Goal: Task Accomplishment & Management: Complete application form

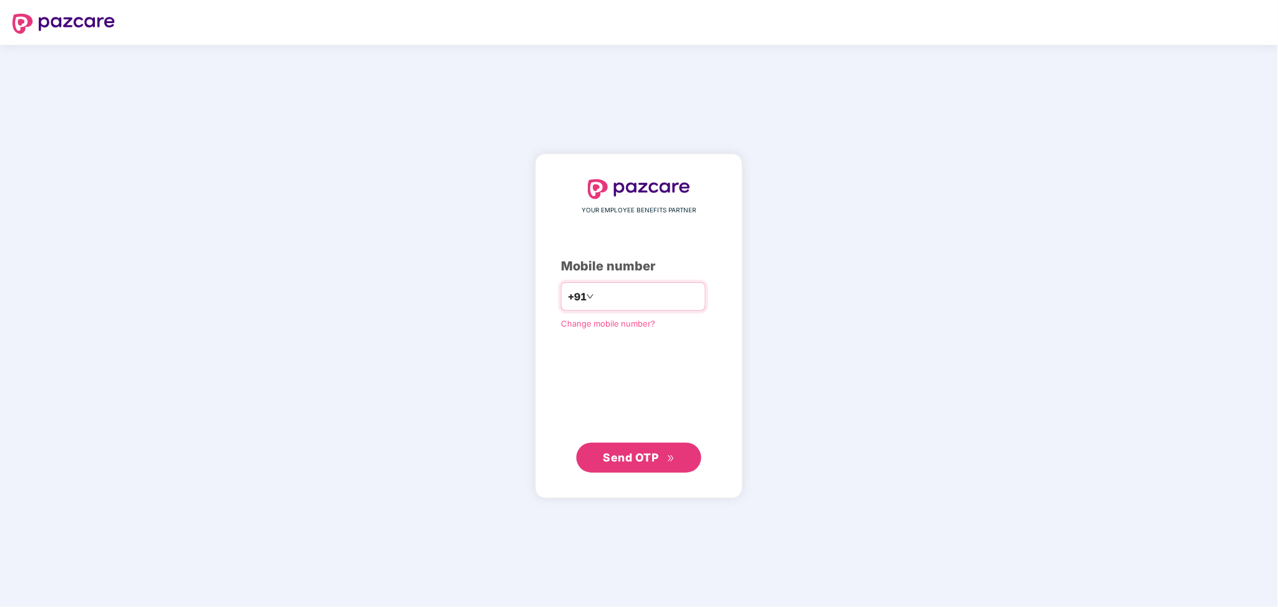
type input "**********"
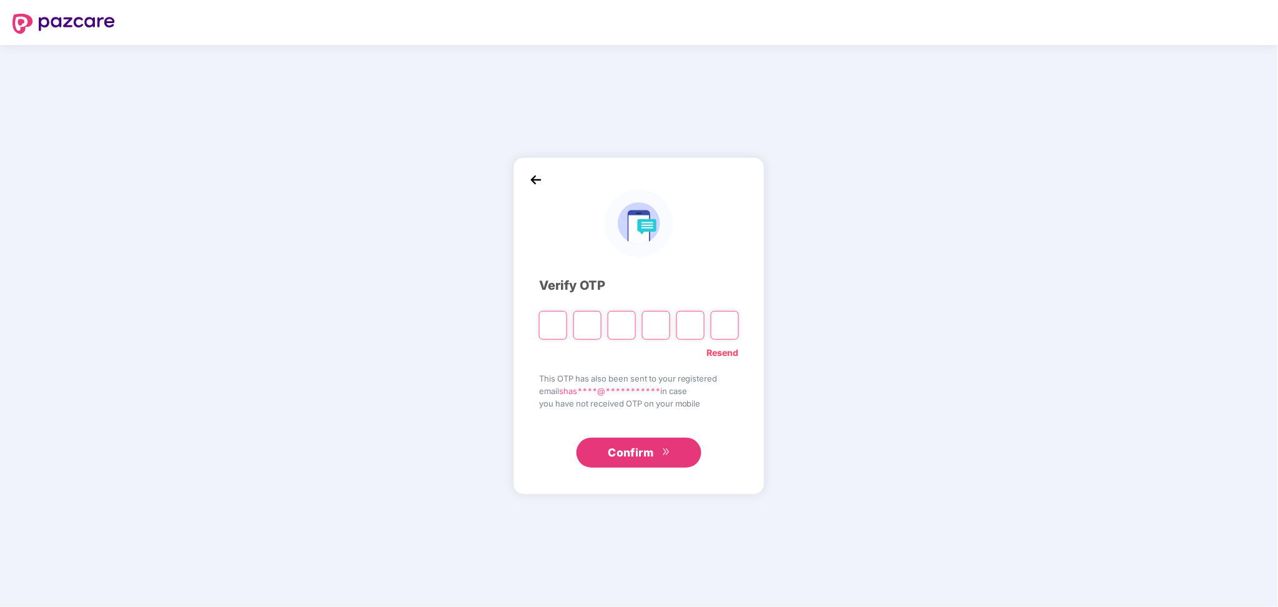
paste input "*"
type input "*"
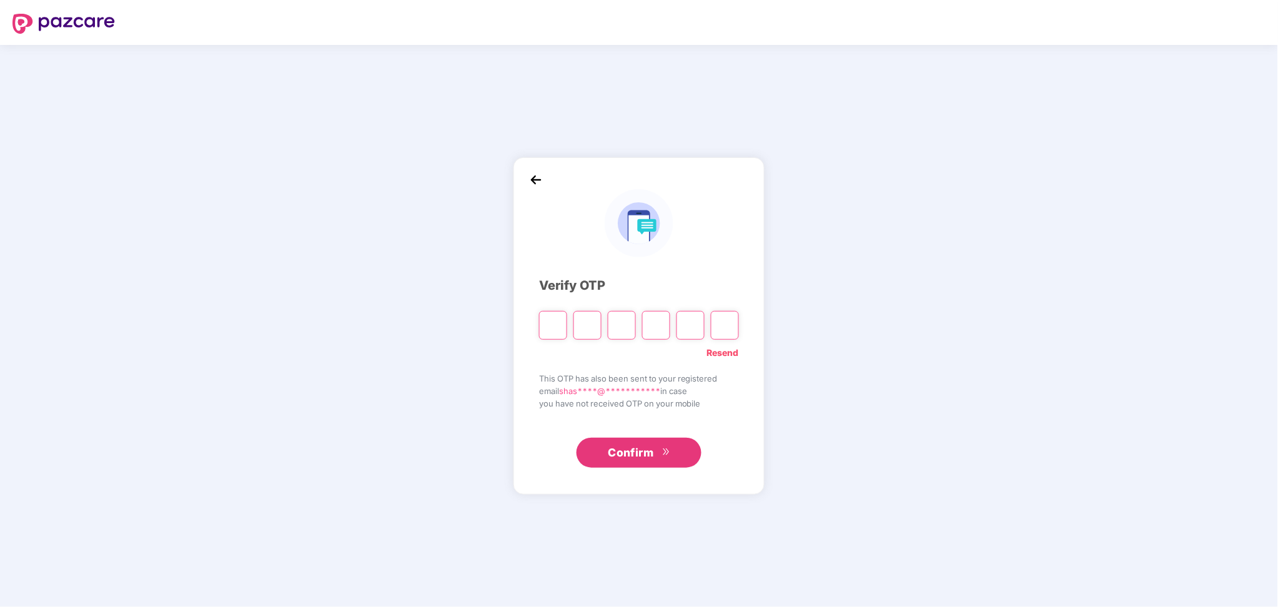
type input "*"
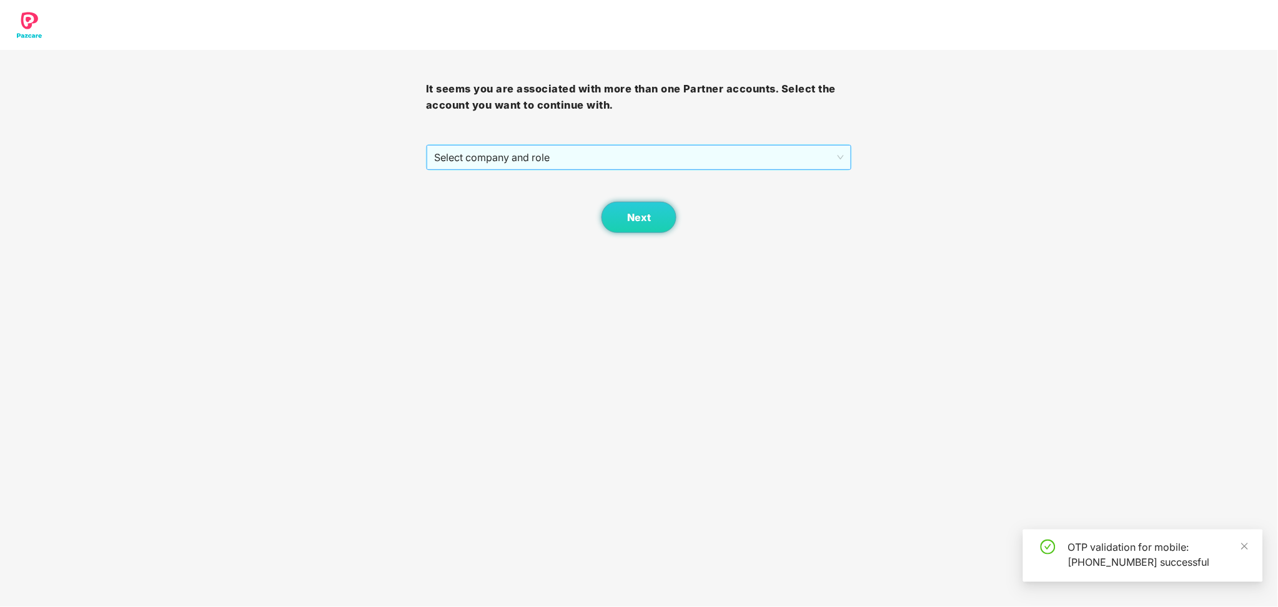
click at [658, 160] on span "Select company and role" at bounding box center [639, 158] width 410 height 24
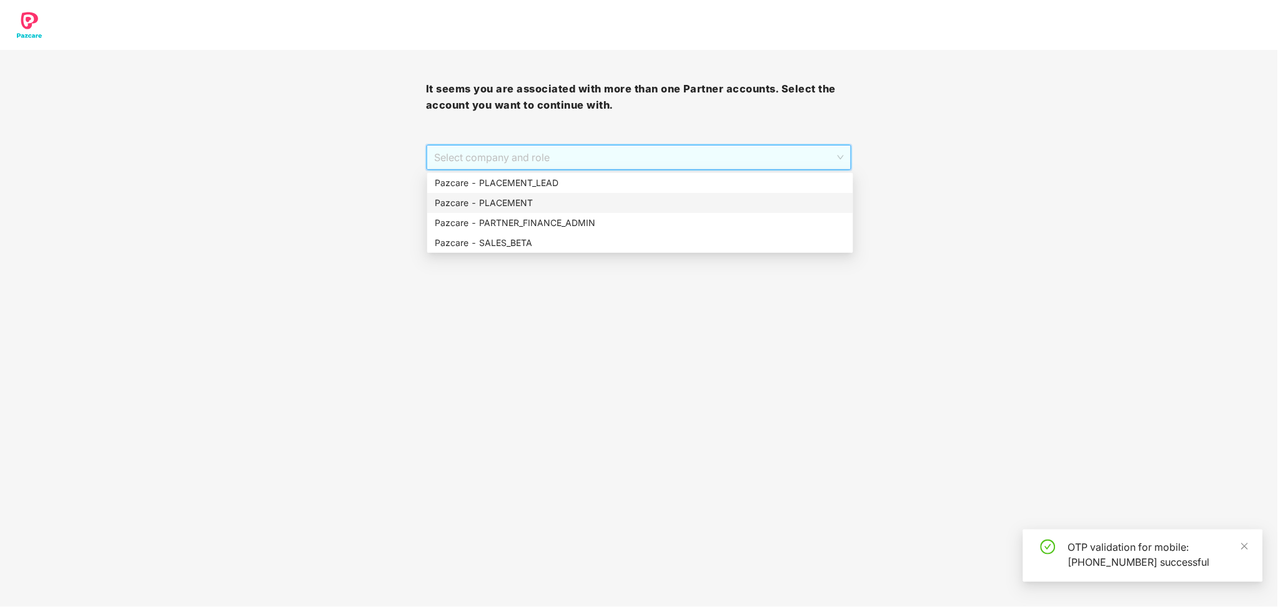
click at [556, 202] on div "Pazcare - PLACEMENT" at bounding box center [640, 203] width 411 height 14
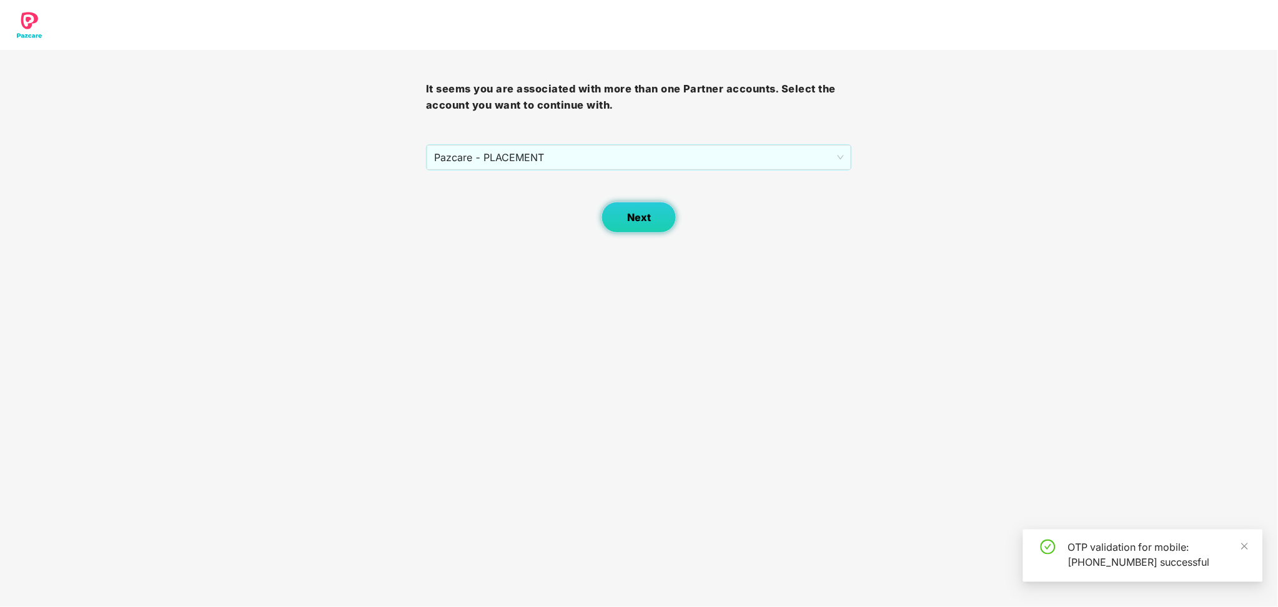
click at [654, 209] on button "Next" at bounding box center [638, 217] width 75 height 31
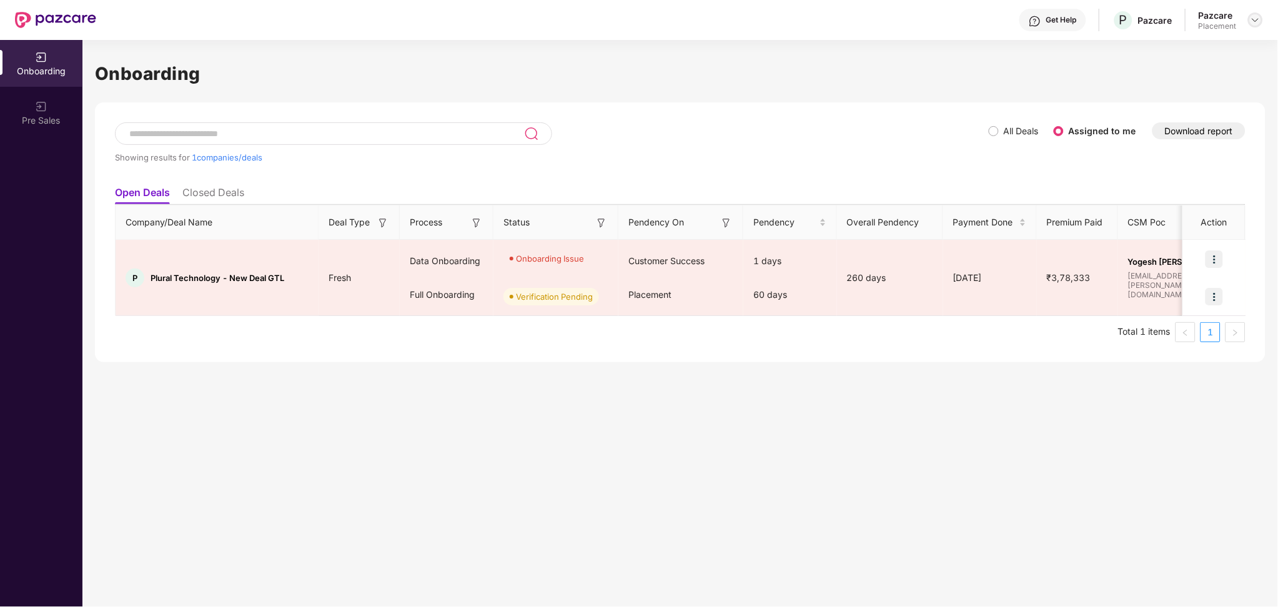
click at [1255, 24] on img at bounding box center [1255, 20] width 10 height 10
click at [1177, 66] on div "Switch Partner" at bounding box center [1198, 74] width 162 height 24
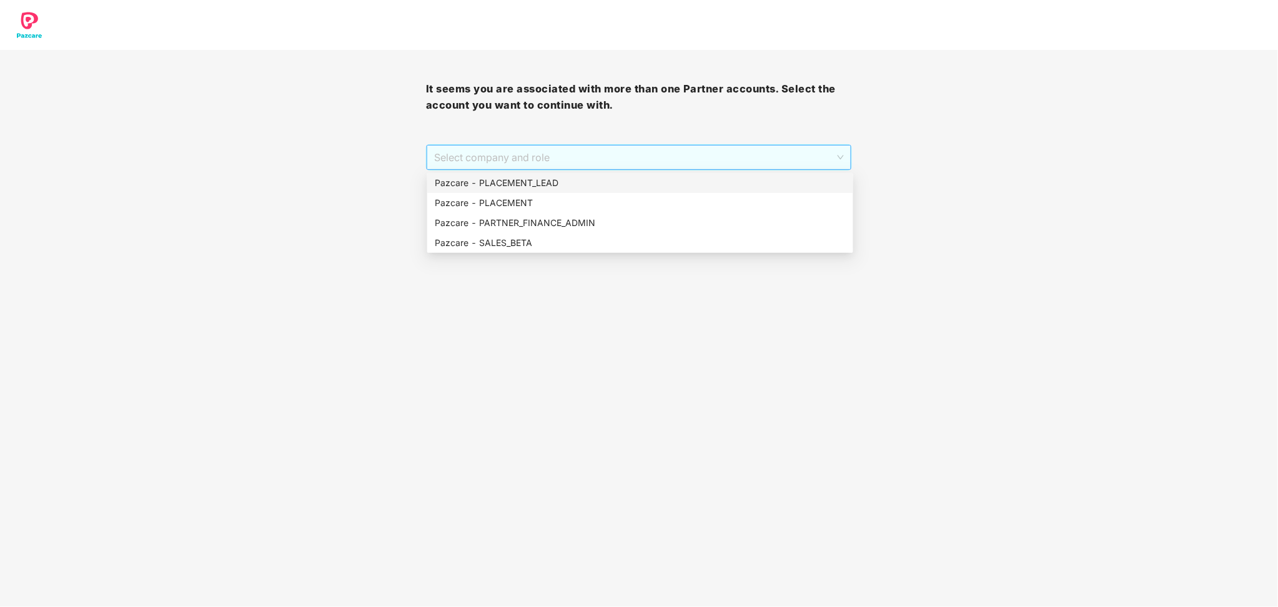
click at [721, 164] on span "Select company and role" at bounding box center [639, 158] width 410 height 24
click at [562, 182] on div "Pazcare - PLACEMENT_LEAD" at bounding box center [640, 183] width 411 height 14
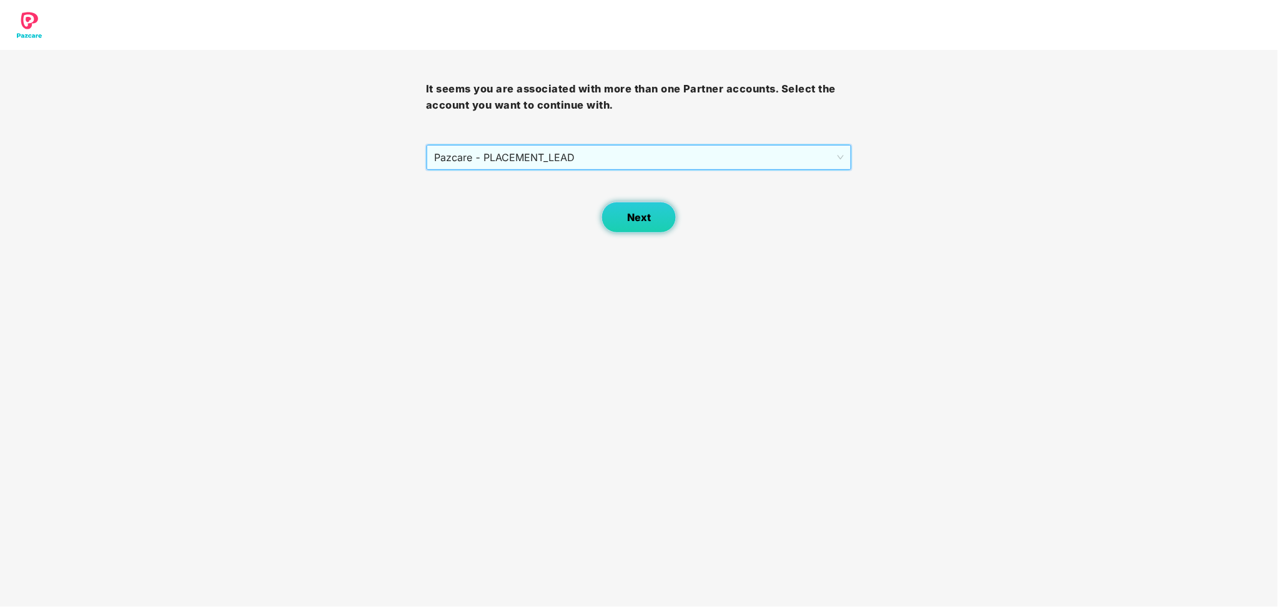
click at [648, 215] on span "Next" at bounding box center [639, 218] width 24 height 12
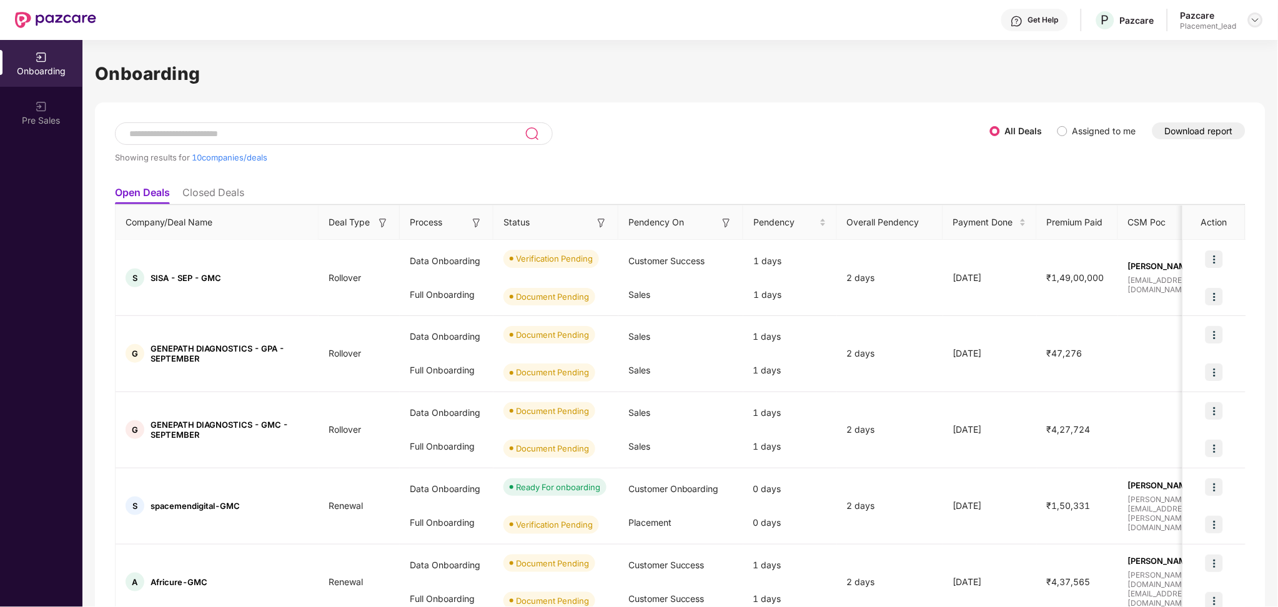
click at [1251, 23] on img at bounding box center [1255, 20] width 10 height 10
click at [1190, 66] on div "Switch Partner" at bounding box center [1198, 74] width 162 height 24
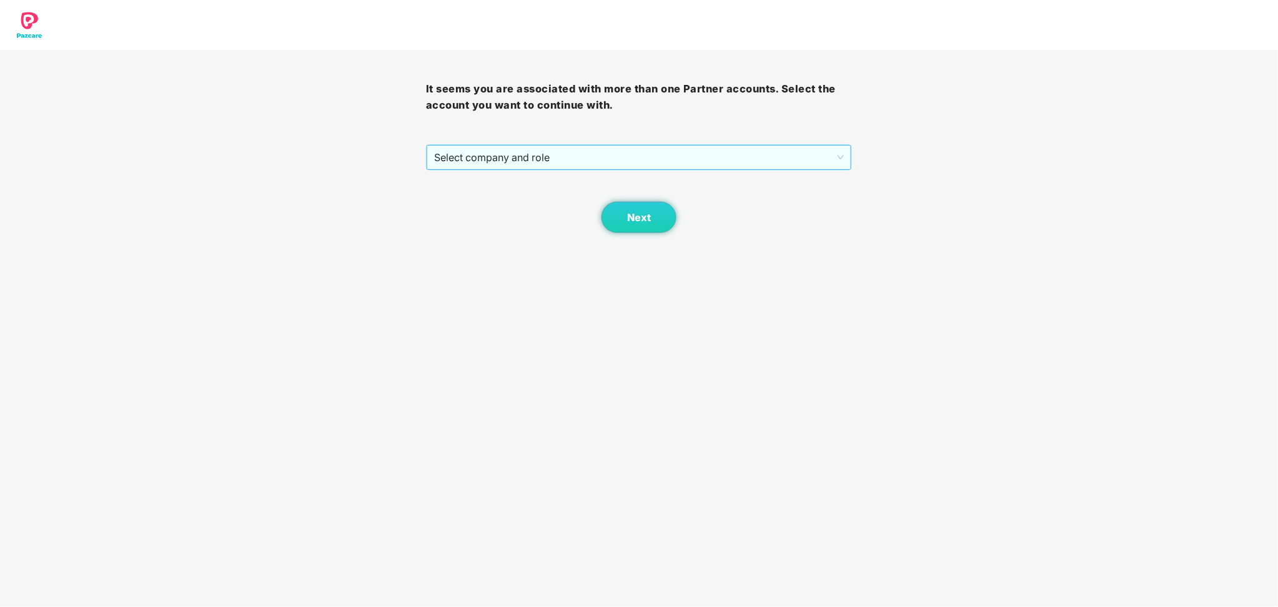
click at [689, 165] on span "Select company and role" at bounding box center [639, 158] width 410 height 24
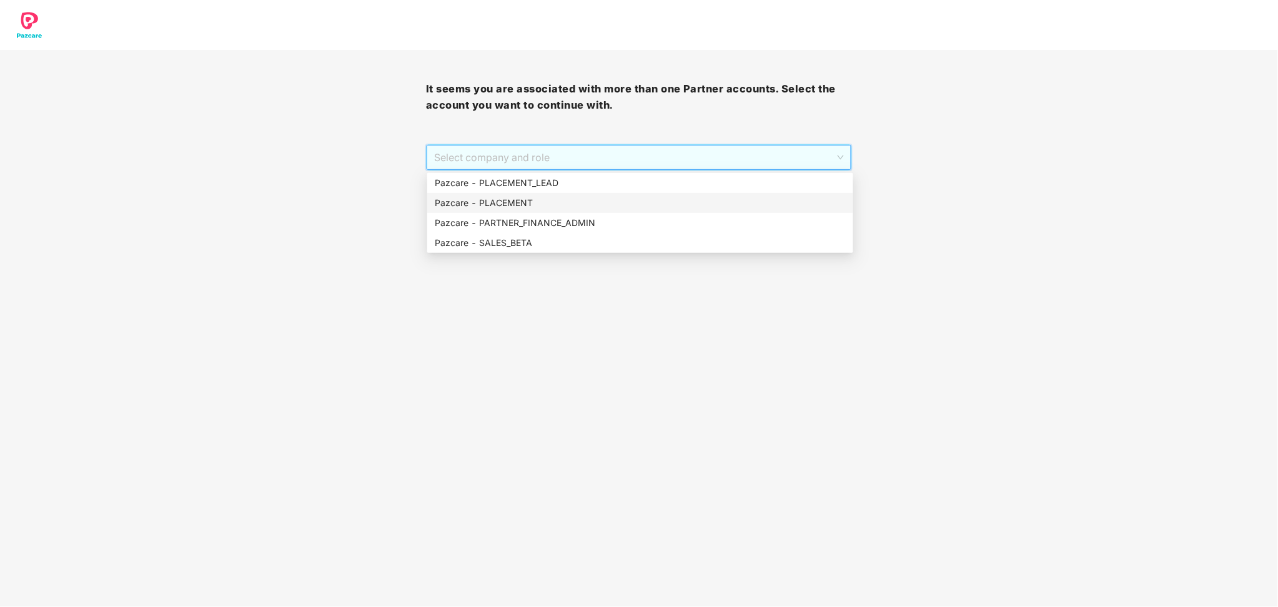
click at [553, 205] on div "Pazcare - PLACEMENT" at bounding box center [640, 203] width 411 height 14
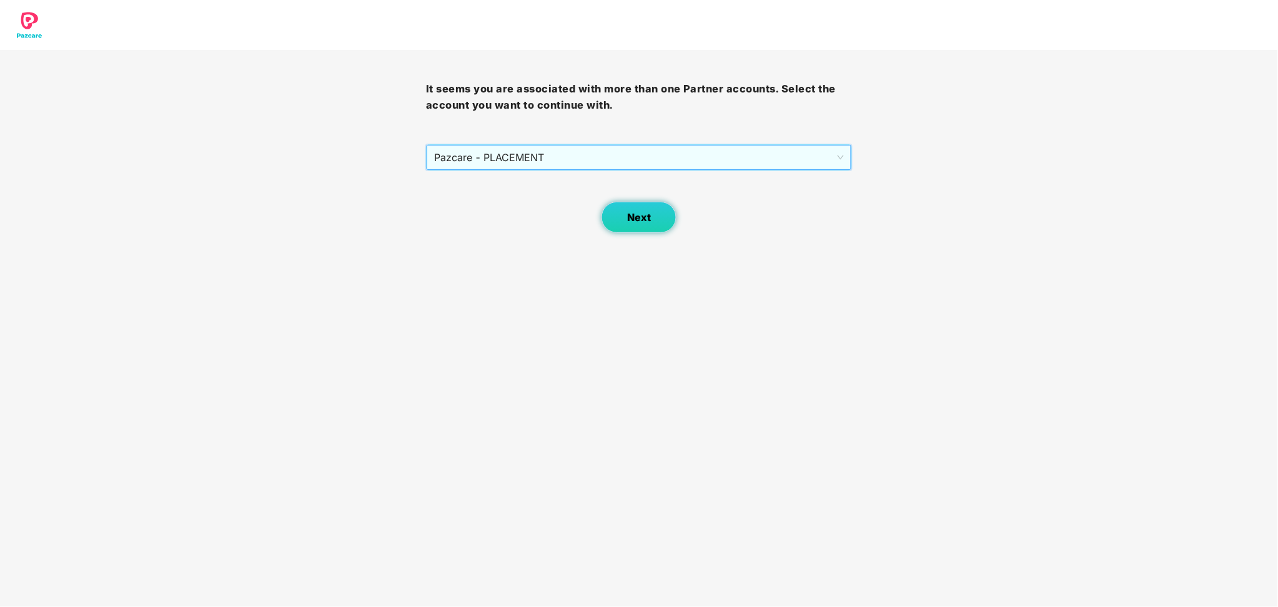
click at [644, 209] on button "Next" at bounding box center [638, 217] width 75 height 31
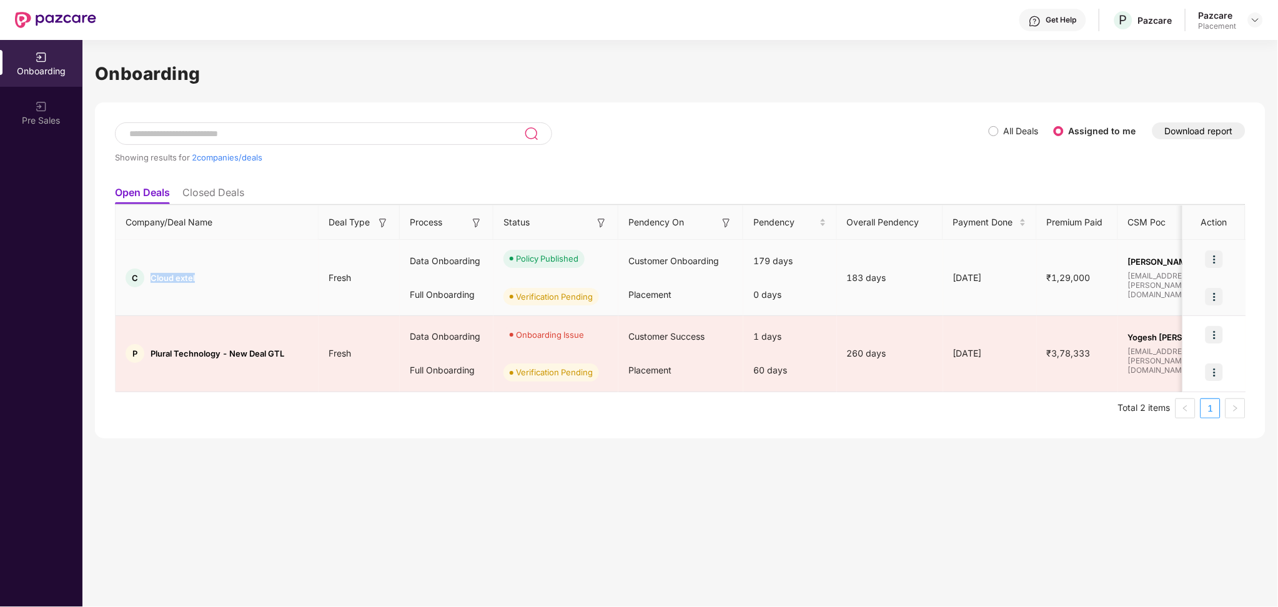
drag, startPoint x: 150, startPoint y: 278, endPoint x: 199, endPoint y: 279, distance: 48.7
click at [199, 279] on div "C Cloud extel" at bounding box center [217, 278] width 203 height 19
copy span "Cloud extel"
click at [199, 279] on div "C Cloud extel" at bounding box center [217, 278] width 203 height 19
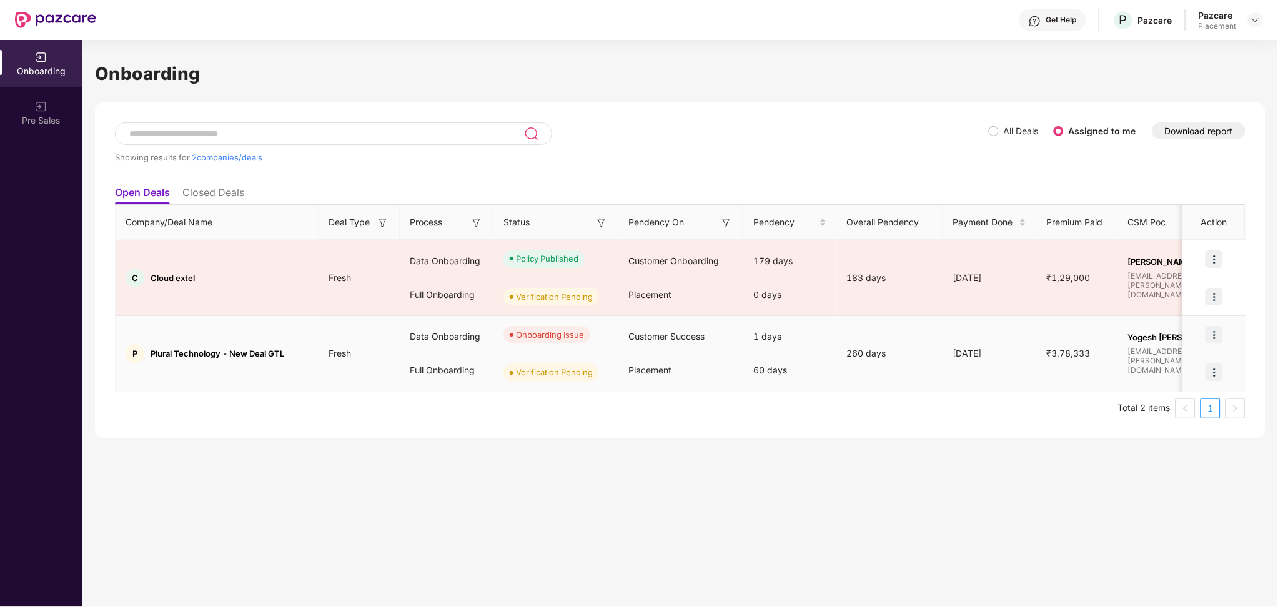
click at [1211, 368] on img at bounding box center [1213, 371] width 17 height 17
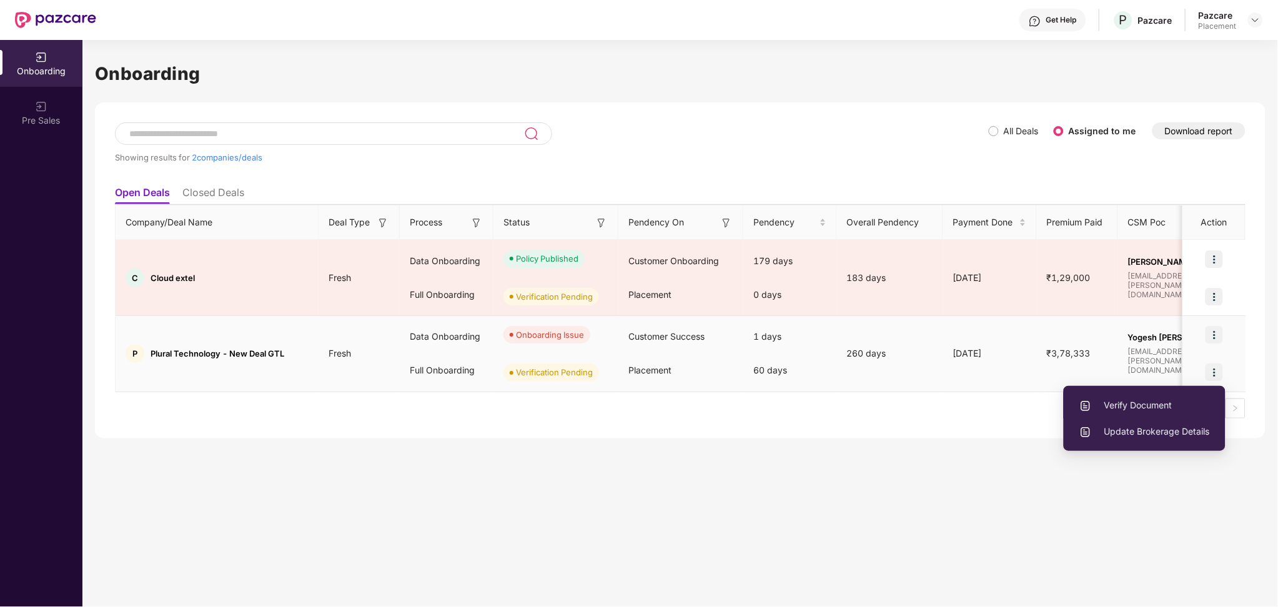
click at [1133, 398] on span "Verify Document" at bounding box center [1144, 405] width 131 height 14
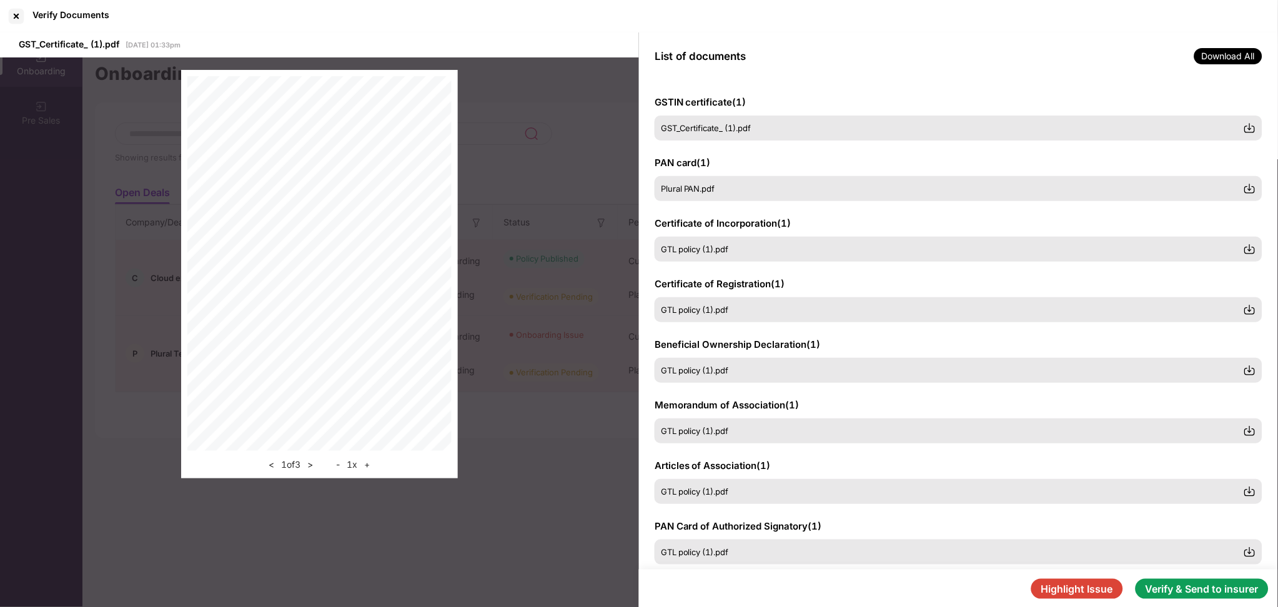
click at [1167, 578] on button "Verify & Send to insurer" at bounding box center [1201, 589] width 133 height 20
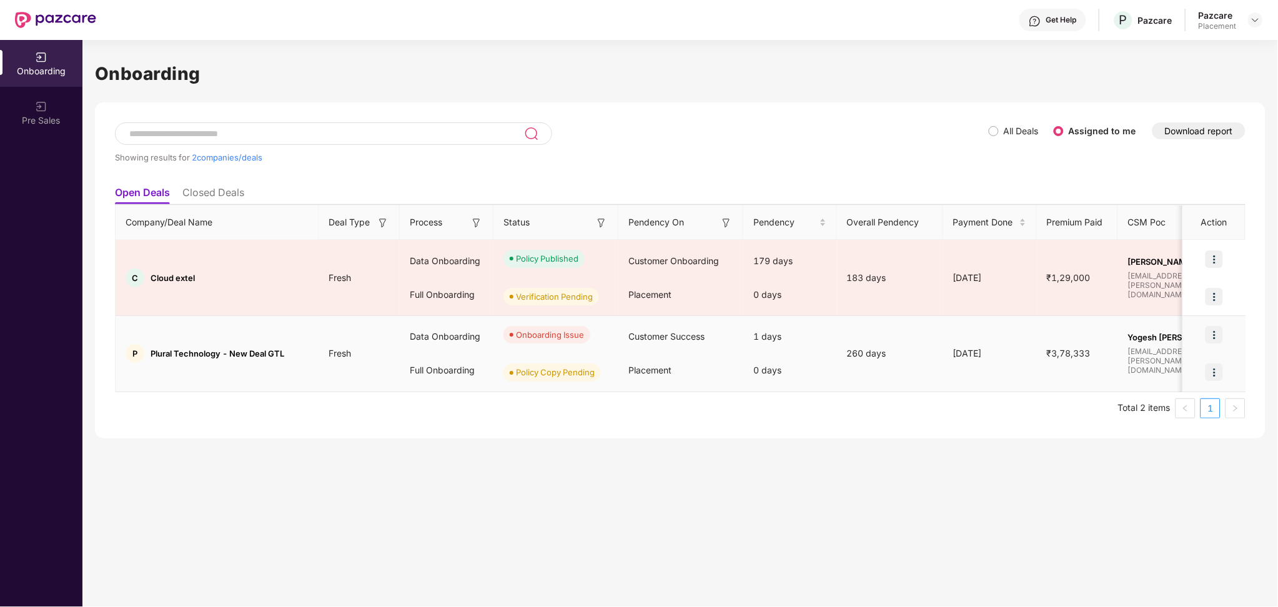
click at [1211, 373] on img at bounding box center [1213, 371] width 17 height 17
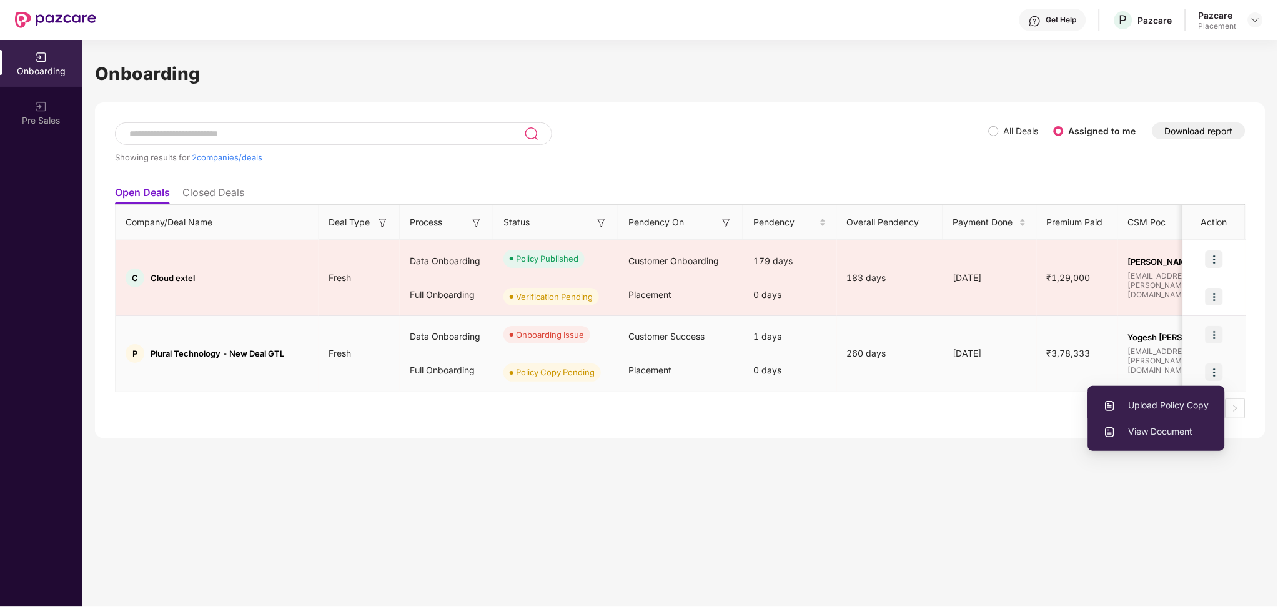
click at [1173, 393] on li "Upload Policy Copy" at bounding box center [1156, 405] width 137 height 26
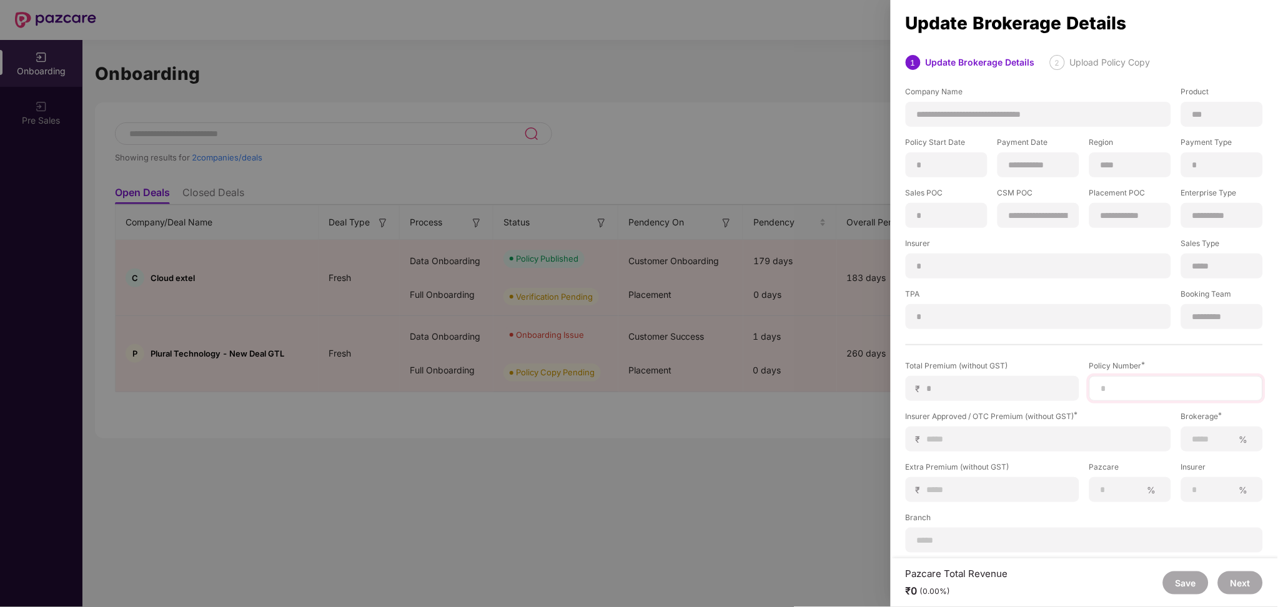
drag, startPoint x: 1155, startPoint y: 399, endPoint x: 1157, endPoint y: 383, distance: 16.3
click at [1155, 396] on div at bounding box center [1176, 388] width 174 height 25
click at [1157, 383] on input at bounding box center [1176, 388] width 152 height 13
paste input "********"
type input "********"
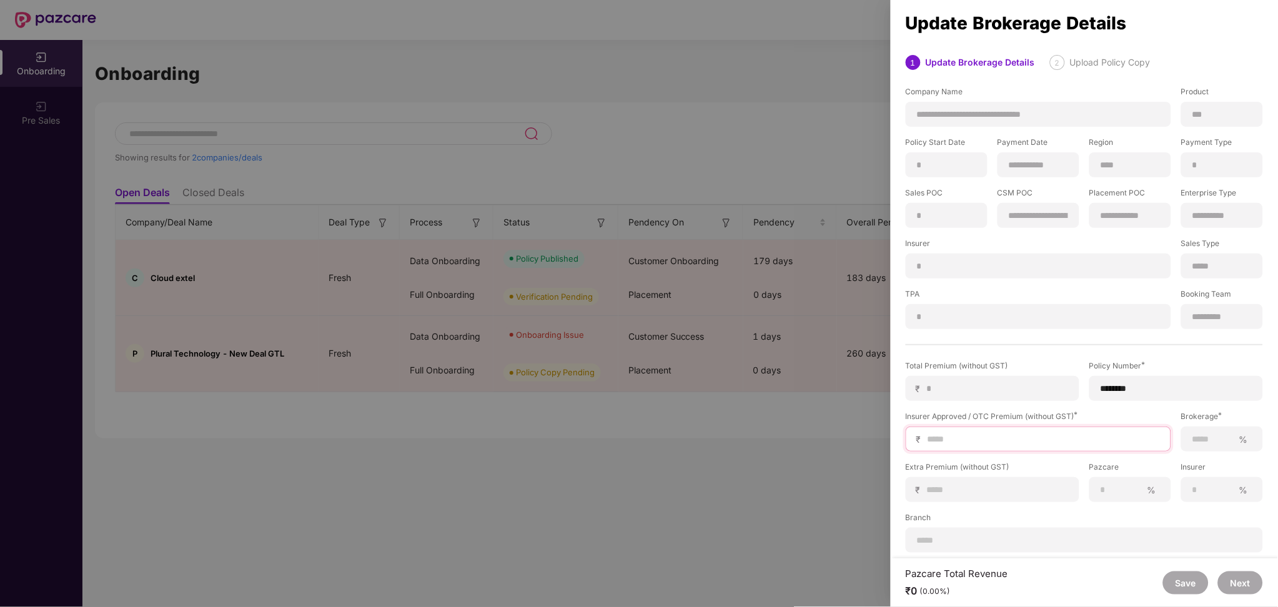
click at [1020, 433] on input at bounding box center [1043, 439] width 234 height 13
type input "*"
type input "**"
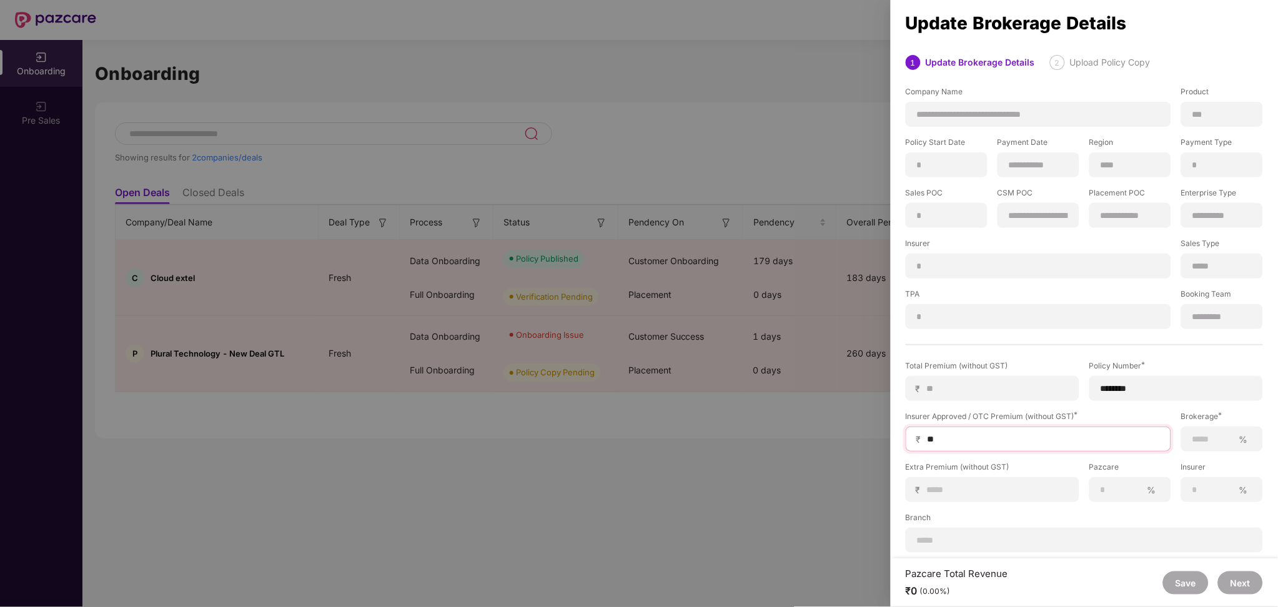
type input "***"
type input "****"
type input "*****"
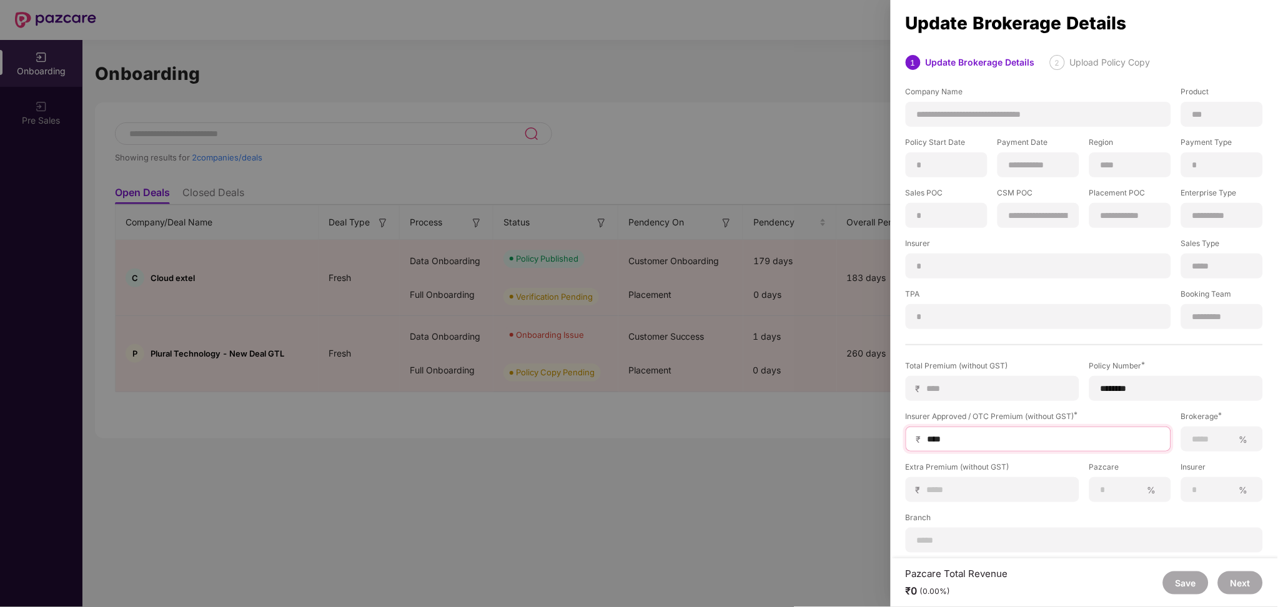
type input "*****"
type input "******"
click at [1210, 440] on input at bounding box center [1212, 439] width 42 height 13
type input "*"
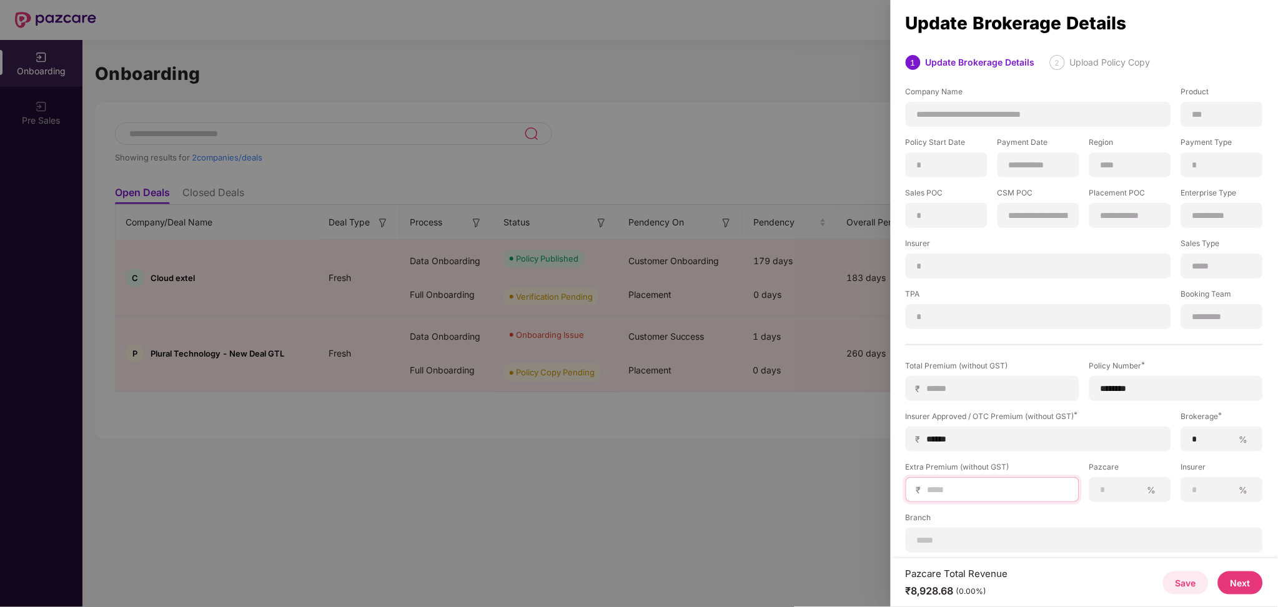
click at [1034, 488] on input at bounding box center [997, 489] width 142 height 13
click at [1245, 578] on button "Next" at bounding box center [1240, 582] width 45 height 23
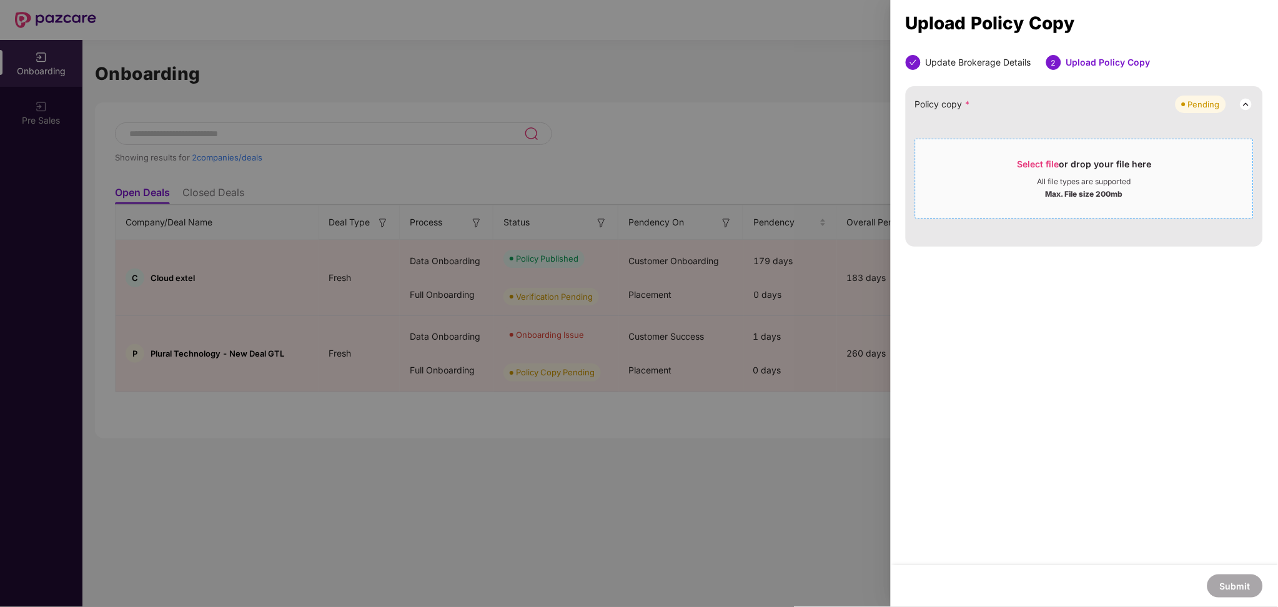
click at [1044, 177] on div "All file types are supported" at bounding box center [1084, 182] width 94 height 10
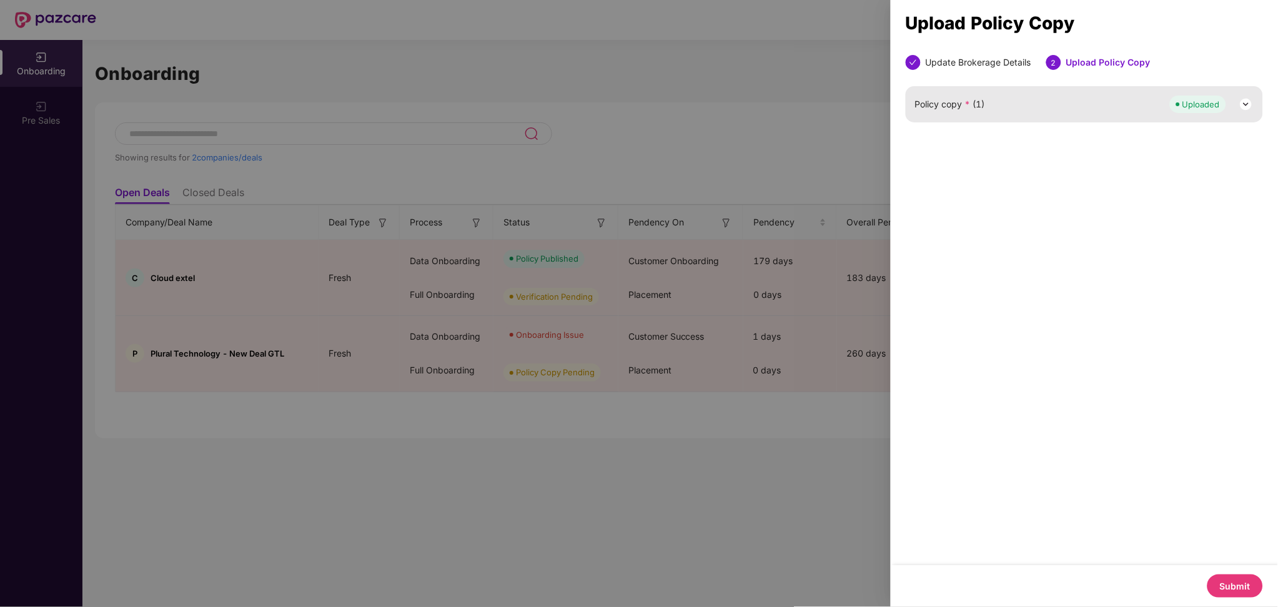
click at [1240, 578] on button "Submit" at bounding box center [1235, 586] width 56 height 23
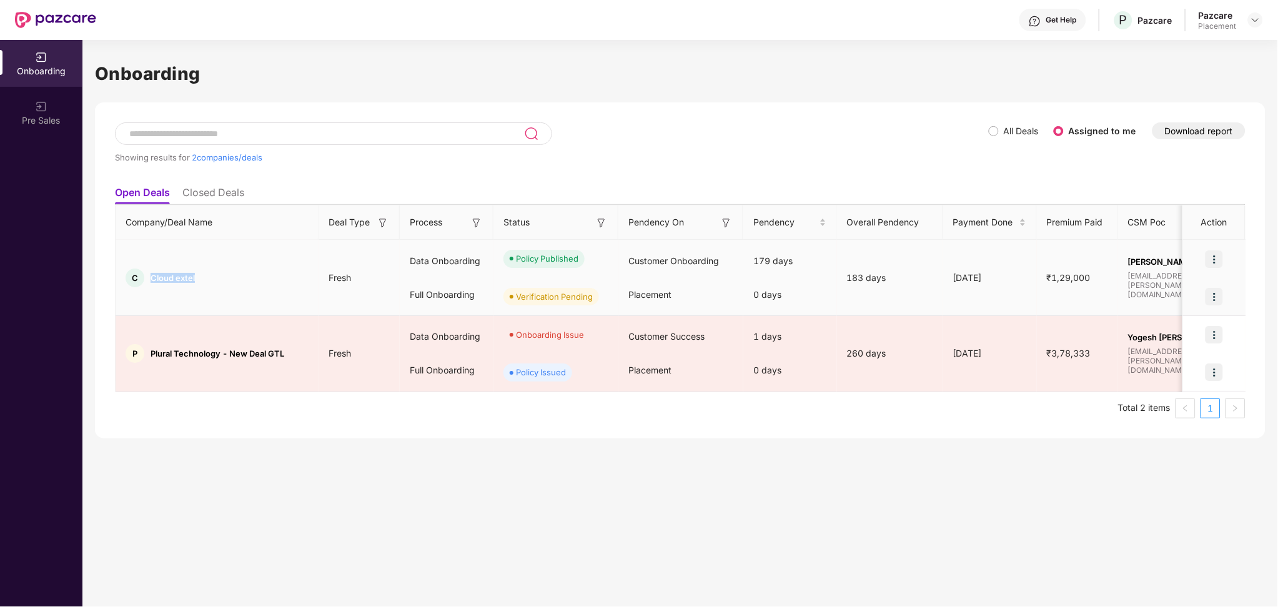
drag, startPoint x: 202, startPoint y: 279, endPoint x: 142, endPoint y: 282, distance: 60.6
click at [142, 282] on div "C Cloud extel" at bounding box center [217, 278] width 203 height 19
copy div "Cloud extel"
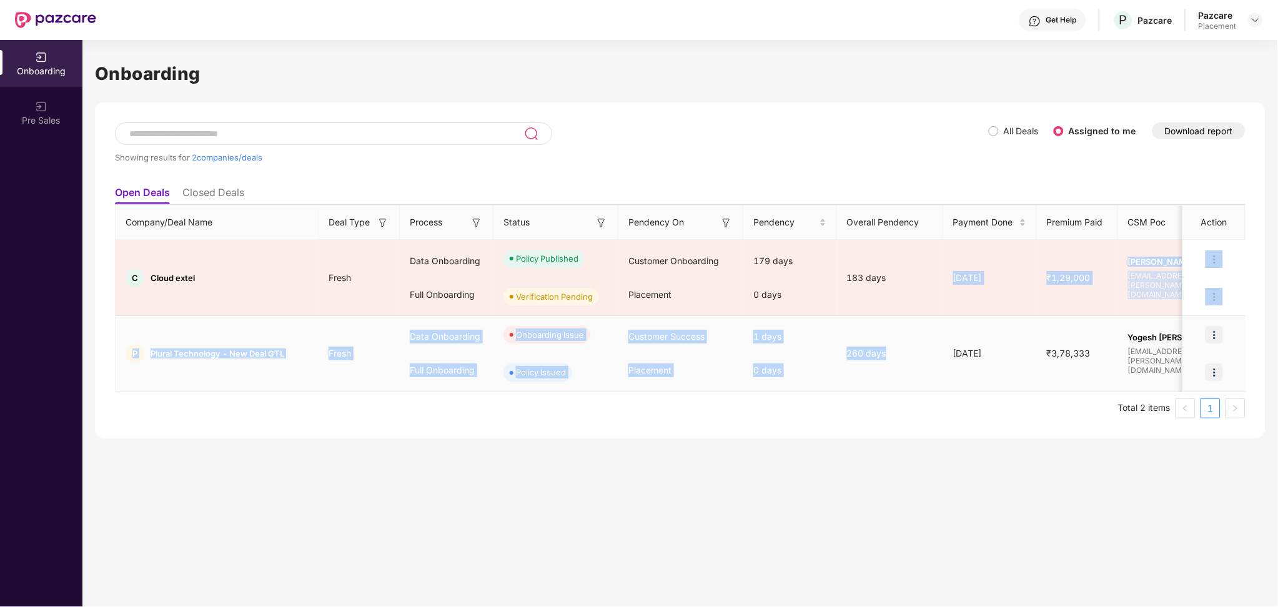
drag, startPoint x: 920, startPoint y: 285, endPoint x: 897, endPoint y: 386, distance: 103.9
click at [897, 386] on tbody "C Cloud extel Fresh Data Onboarding Full Onboarding Policy Published Verificati…" at bounding box center [1029, 316] width 1827 height 152
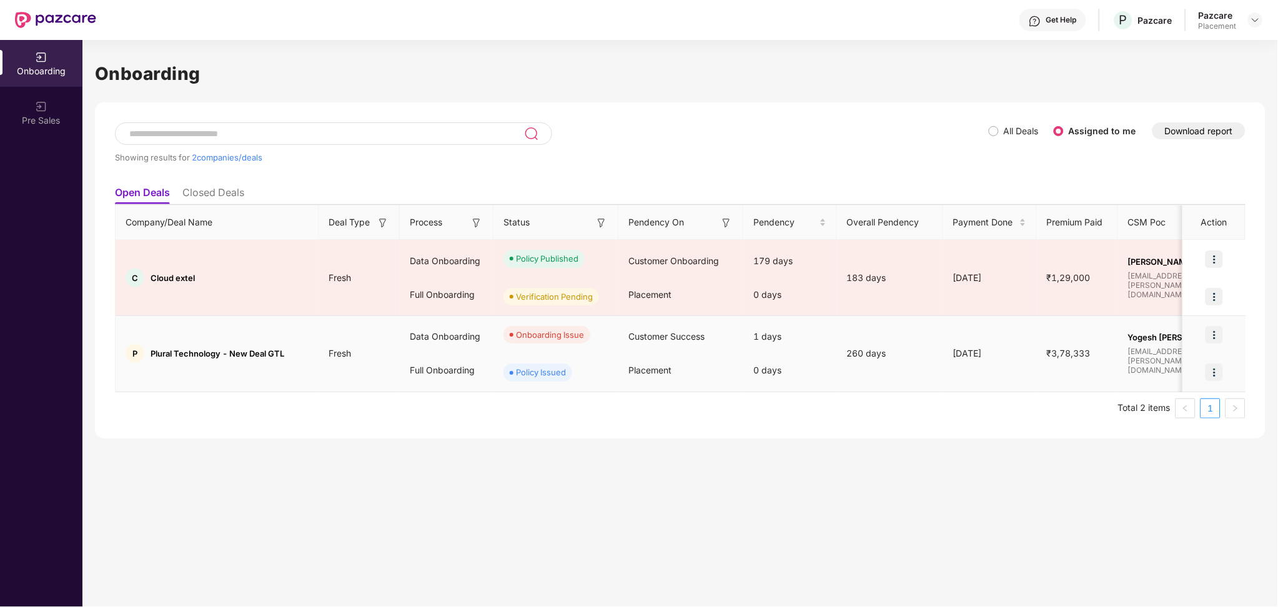
click at [1172, 342] on span "Yogesh [PERSON_NAME]" at bounding box center [1180, 337] width 105 height 10
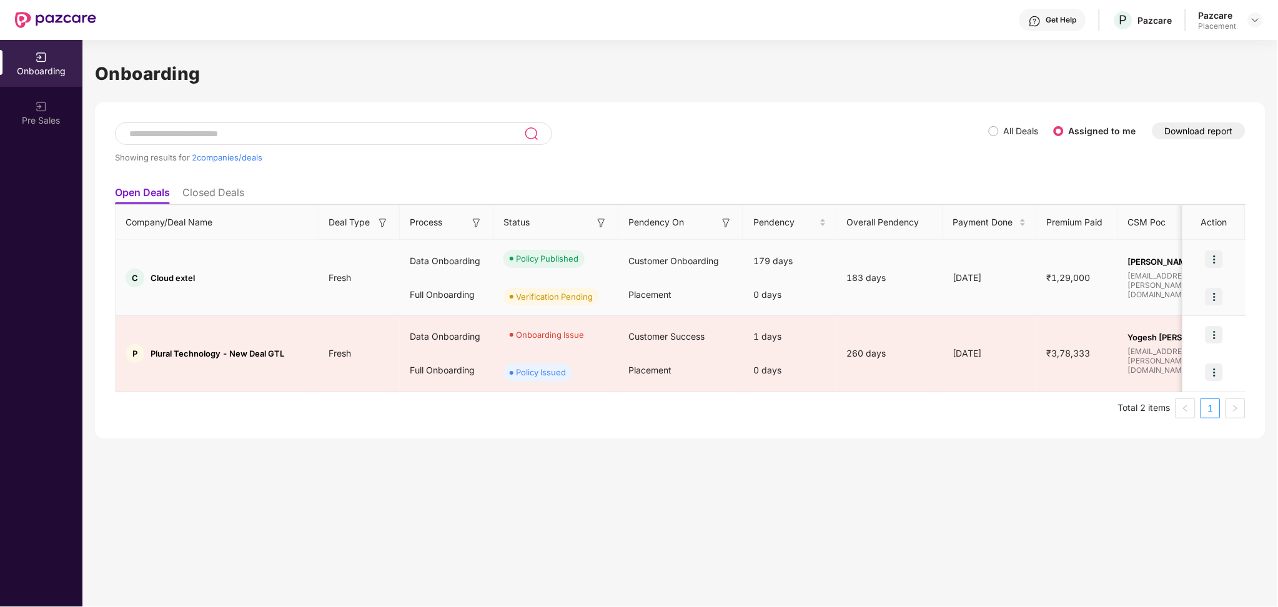
click at [1206, 293] on img at bounding box center [1213, 296] width 17 height 17
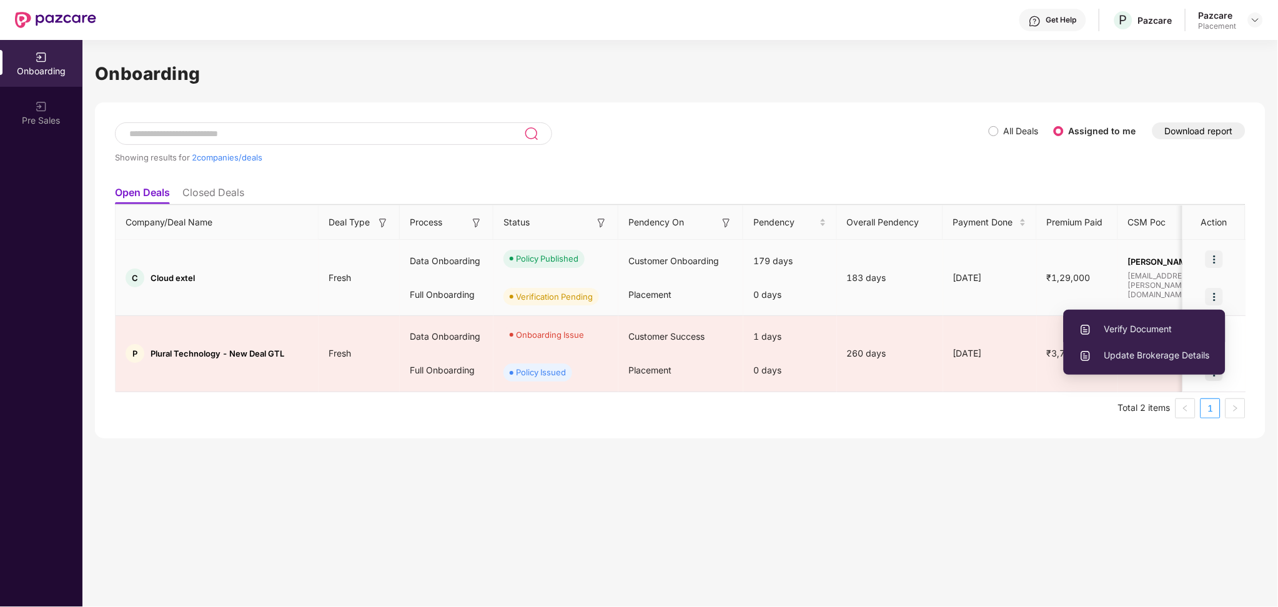
click at [1175, 319] on li "Verify Document" at bounding box center [1144, 329] width 162 height 26
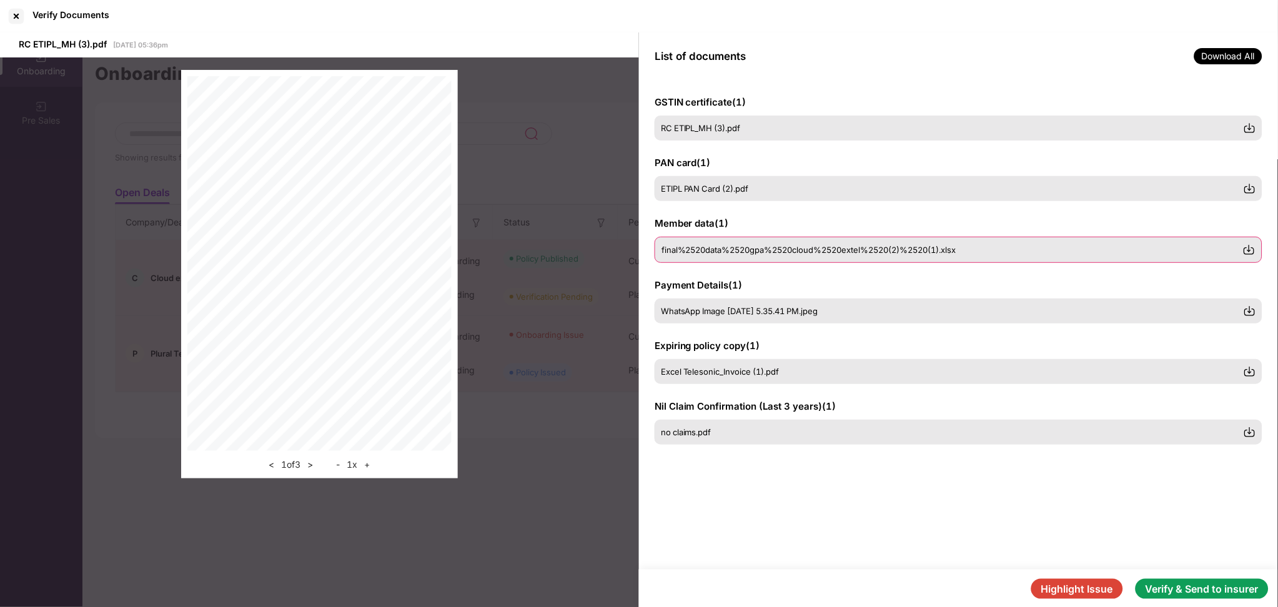
click at [766, 249] on span "final%2520data%2520gpa%2520cloud%2520extel%2520(2)%2520(1).xlsx" at bounding box center [808, 250] width 295 height 10
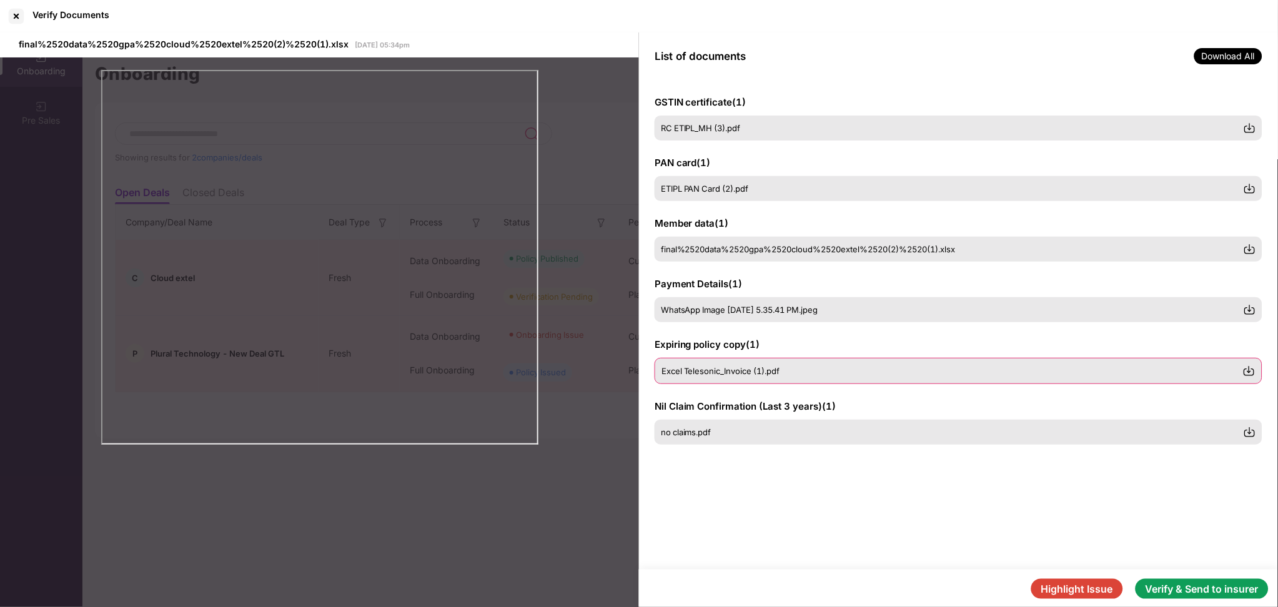
click at [795, 370] on div "Excel Telesonic_Invoice (1).pdf" at bounding box center [951, 371] width 581 height 10
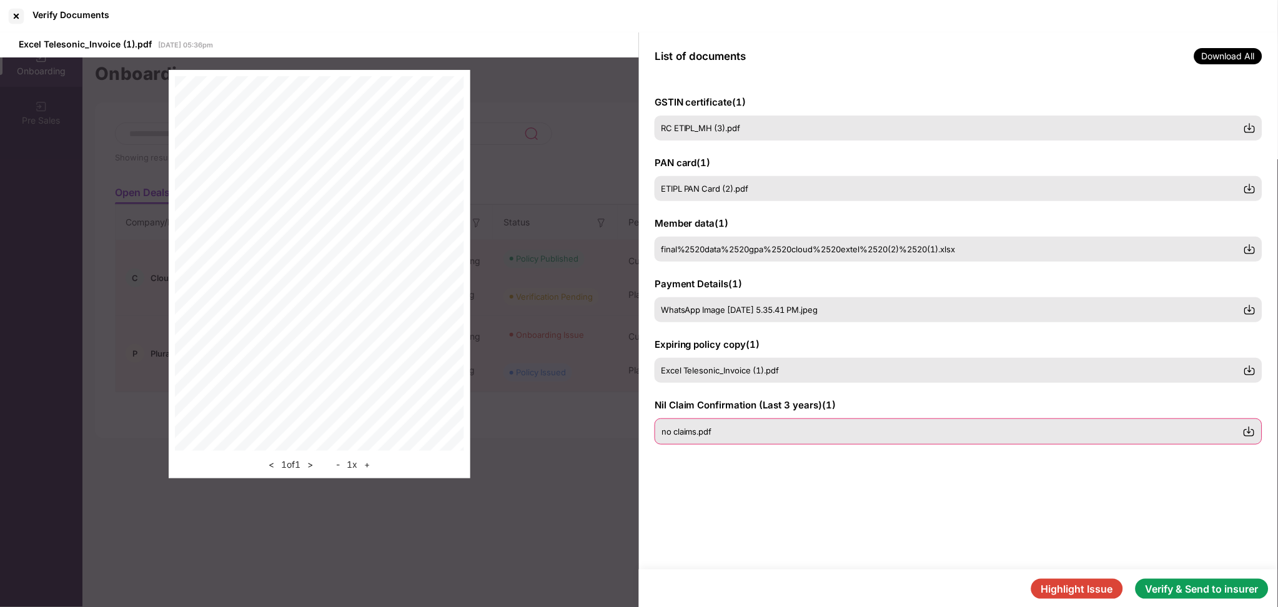
click at [718, 427] on div "no claims.pdf" at bounding box center [951, 432] width 581 height 10
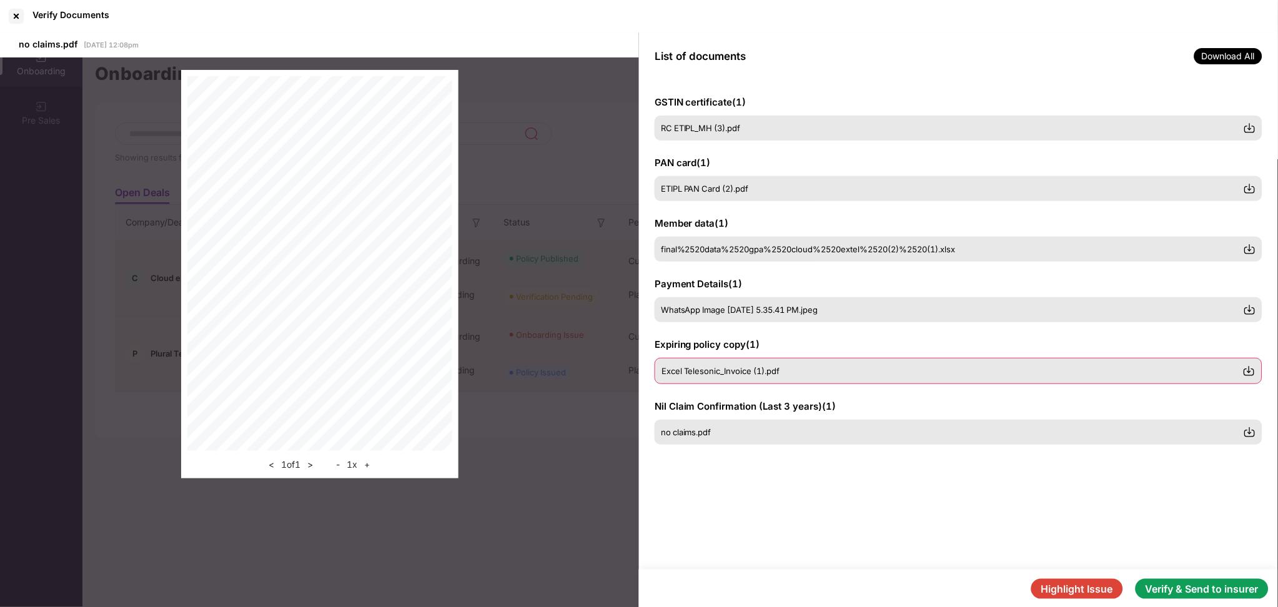
click at [716, 379] on div "Excel Telesonic_Invoice (1).pdf" at bounding box center [958, 371] width 608 height 26
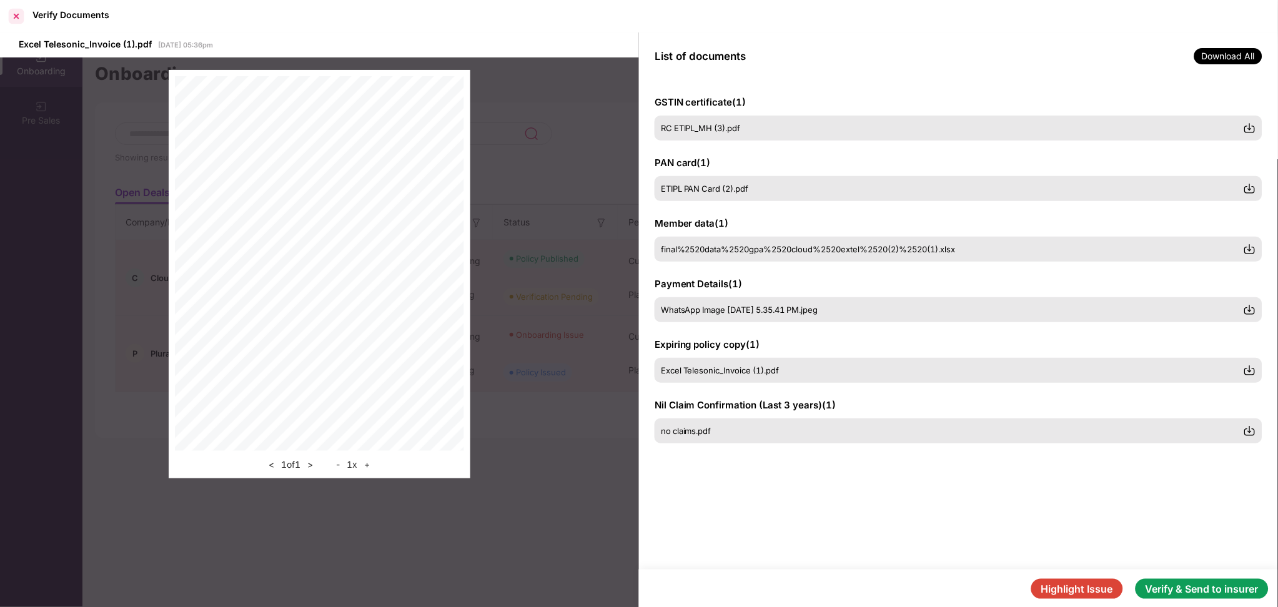
click at [17, 6] on div at bounding box center [16, 16] width 20 height 20
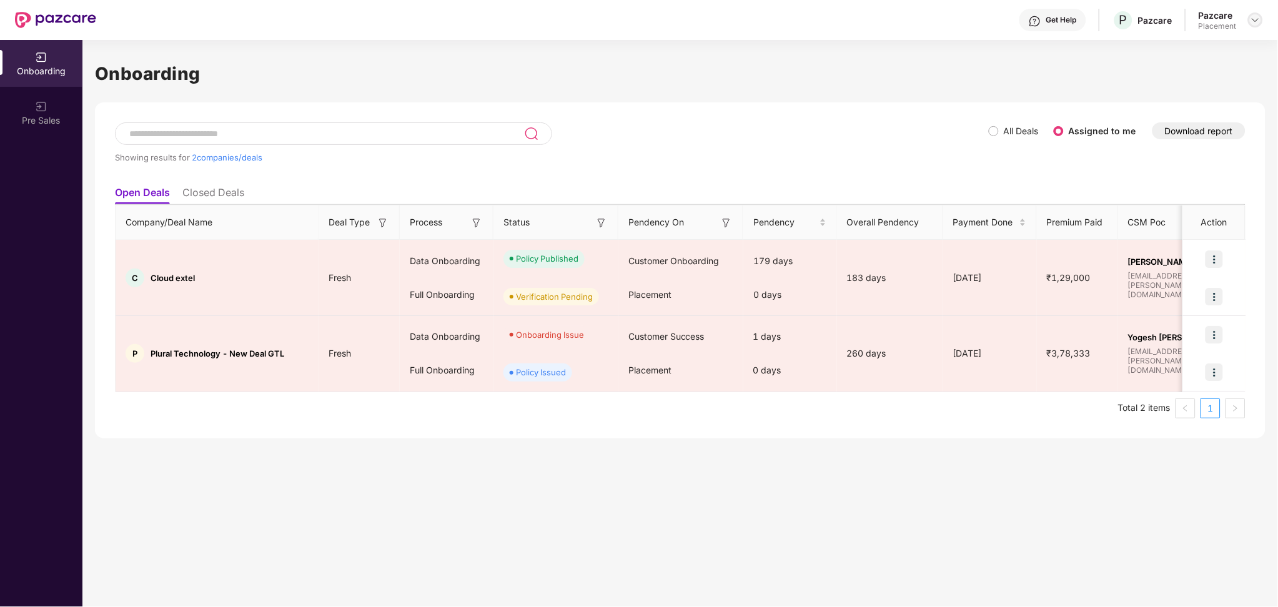
click at [1259, 19] on img at bounding box center [1255, 20] width 10 height 10
click at [1157, 74] on div "Switch Partner" at bounding box center [1198, 74] width 162 height 24
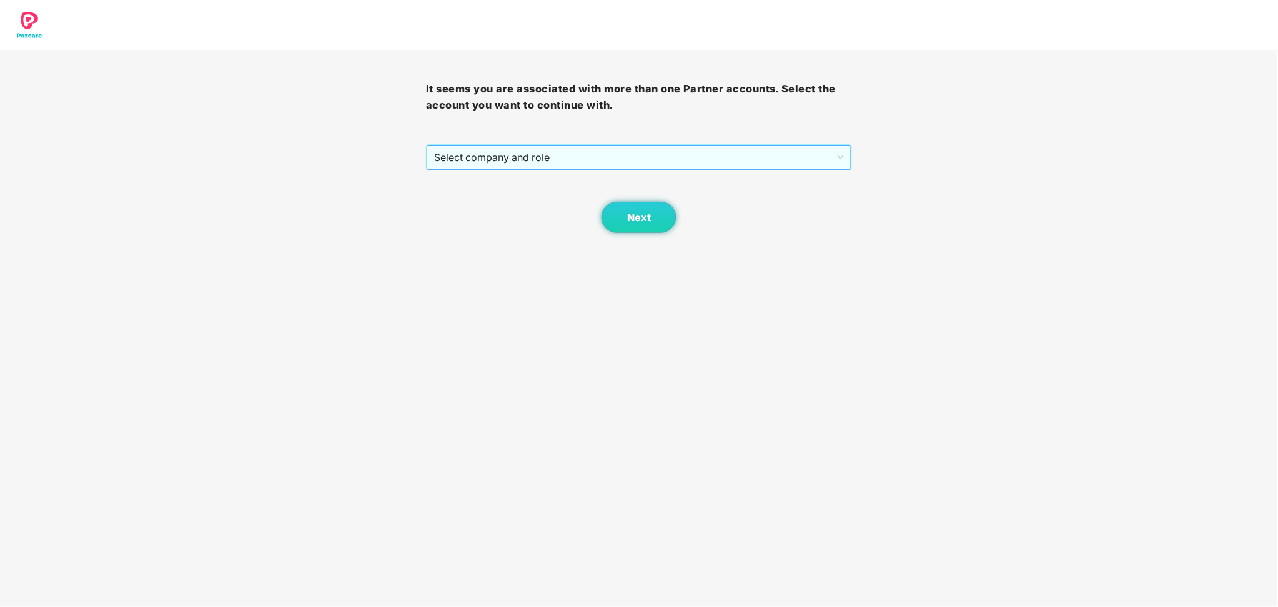
click at [663, 147] on span "Select company and role" at bounding box center [639, 158] width 410 height 24
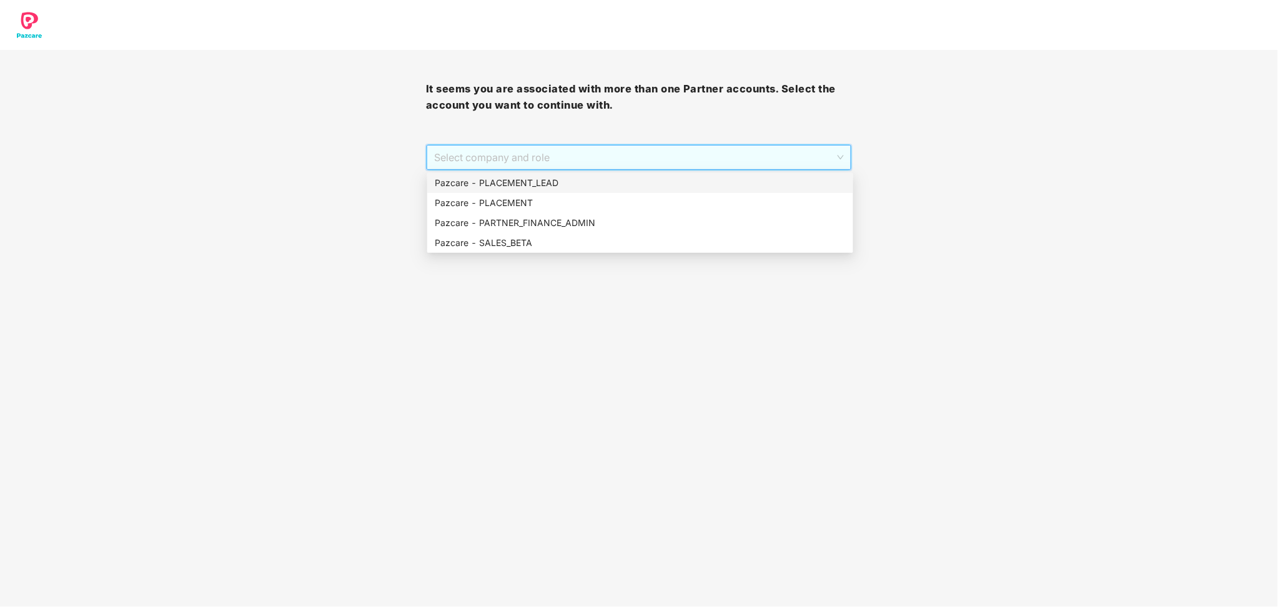
click at [543, 182] on div "Pazcare - PLACEMENT_LEAD" at bounding box center [640, 183] width 411 height 14
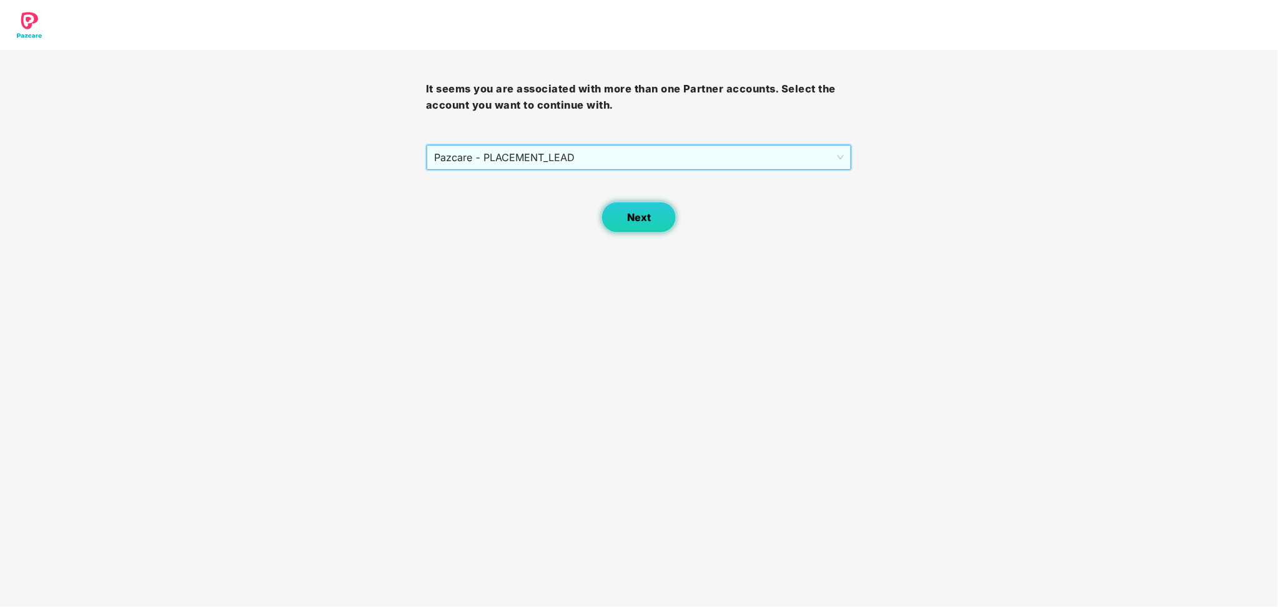
click at [633, 214] on span "Next" at bounding box center [639, 218] width 24 height 12
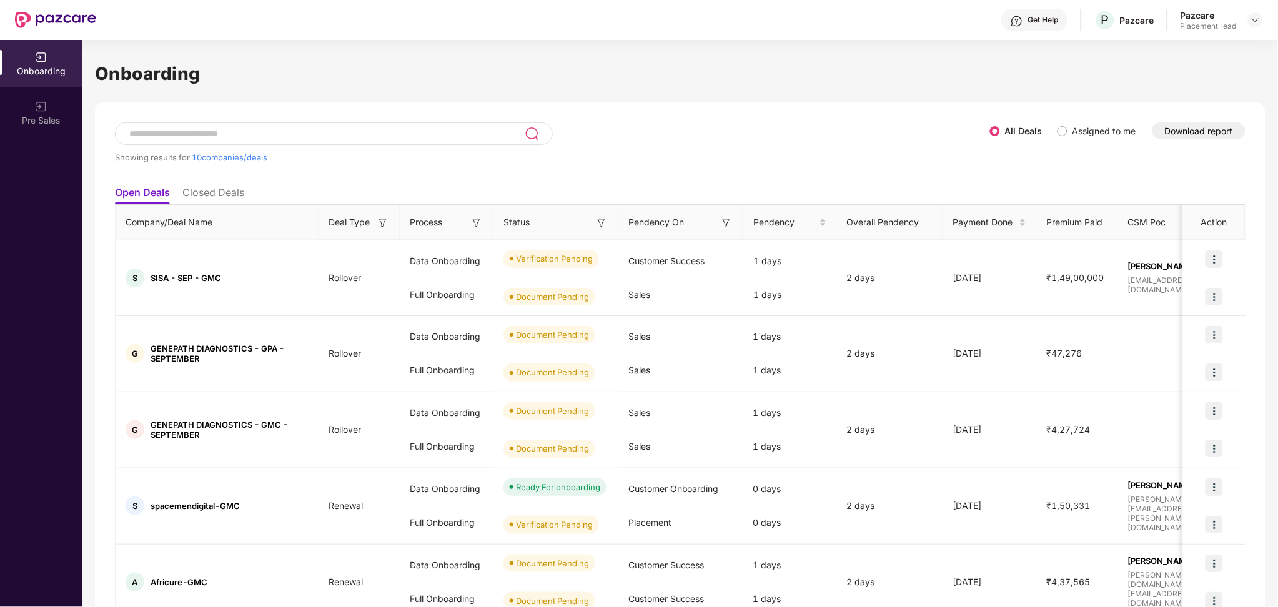
click at [1206, 131] on button "Download report" at bounding box center [1198, 130] width 93 height 17
click at [1260, 24] on img at bounding box center [1255, 20] width 10 height 10
click at [1187, 77] on div "Switch Partner" at bounding box center [1198, 74] width 162 height 24
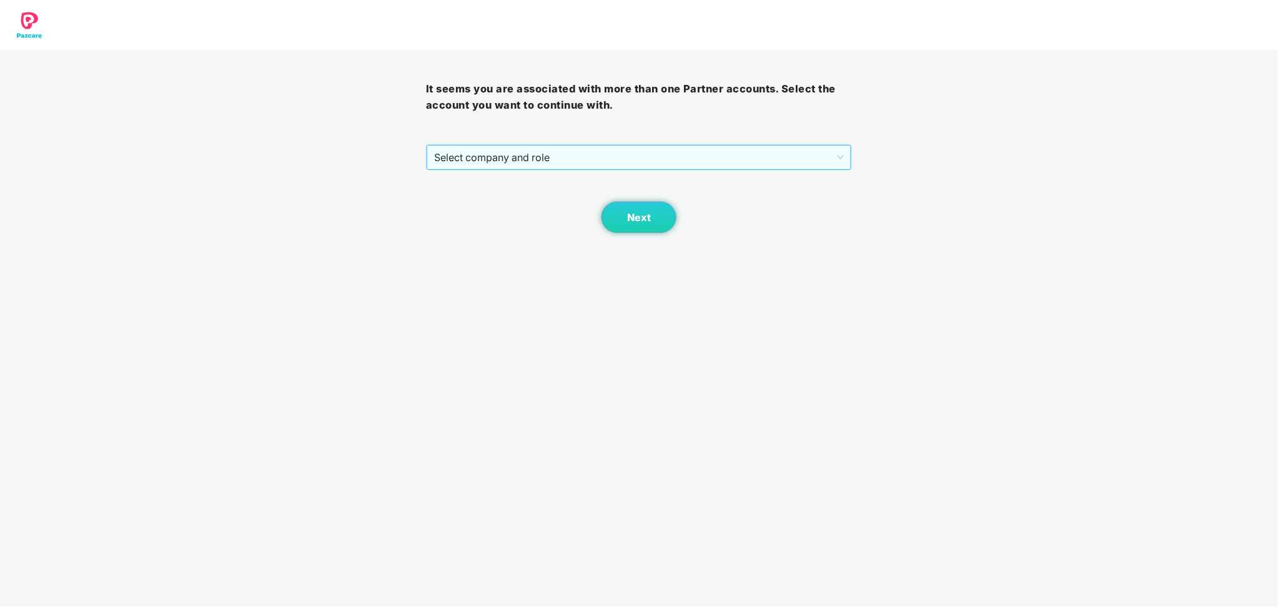
click at [618, 162] on span "Select company and role" at bounding box center [639, 158] width 410 height 24
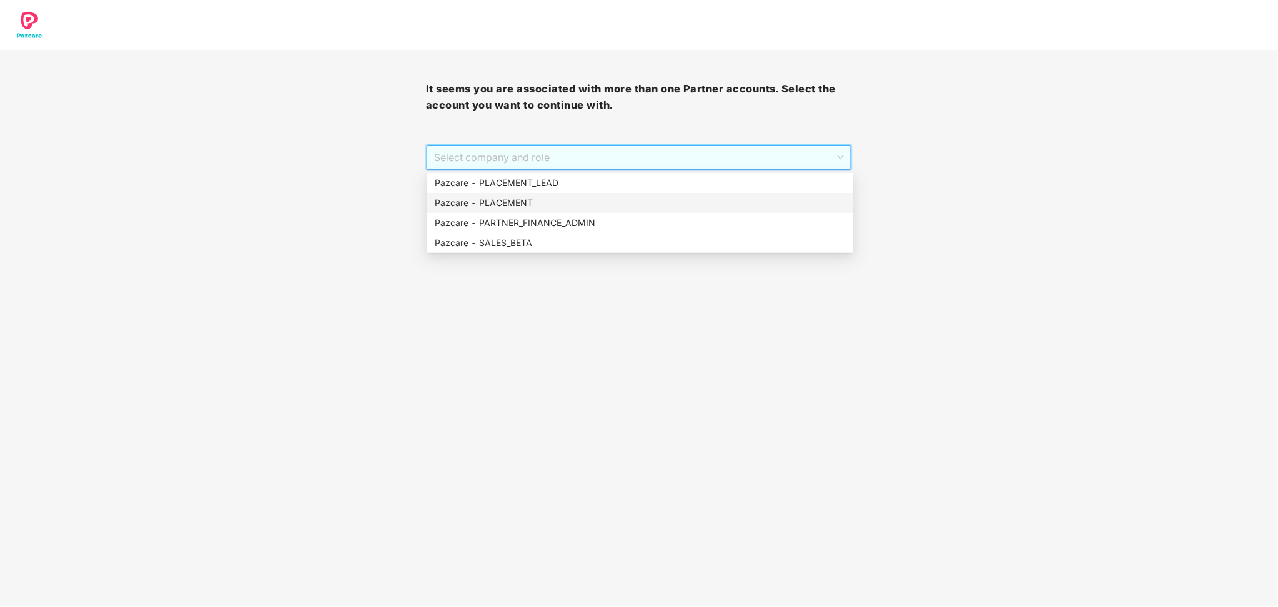
click at [546, 201] on div "Pazcare - PLACEMENT" at bounding box center [640, 203] width 411 height 14
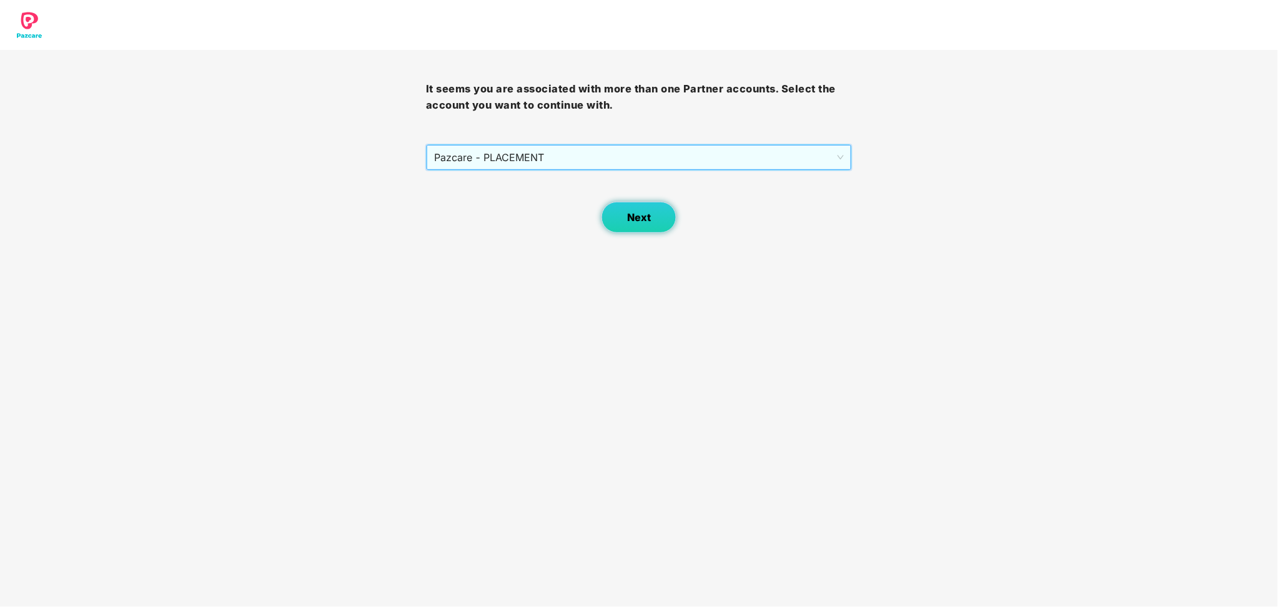
click at [636, 214] on span "Next" at bounding box center [639, 218] width 24 height 12
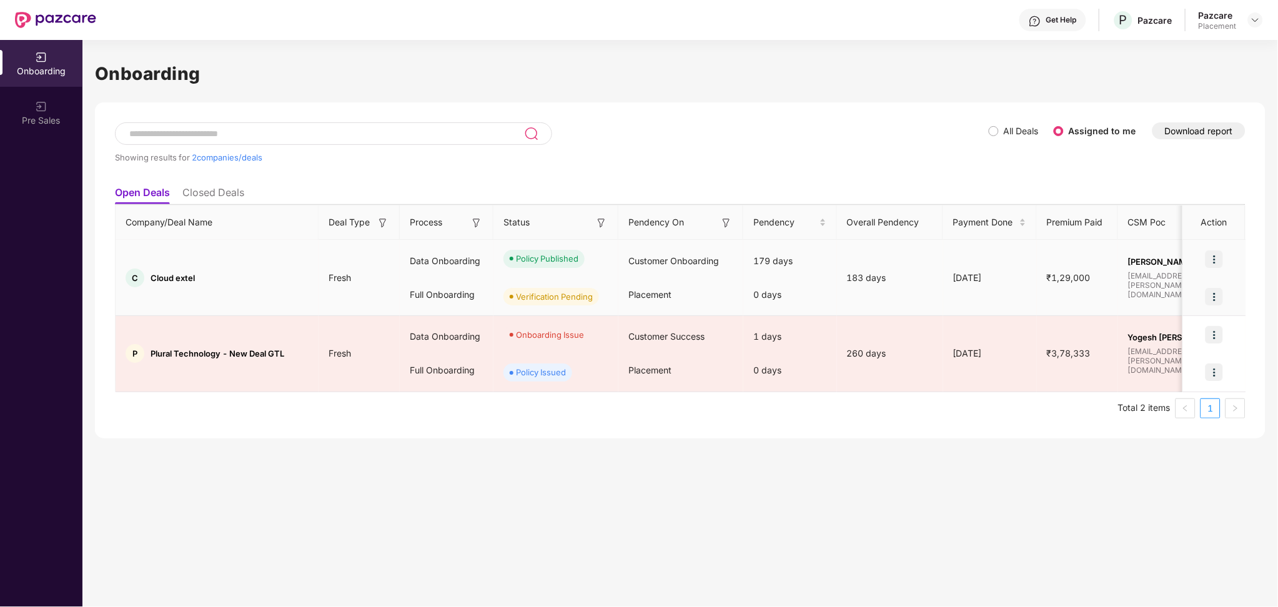
click at [1218, 293] on img at bounding box center [1213, 296] width 17 height 17
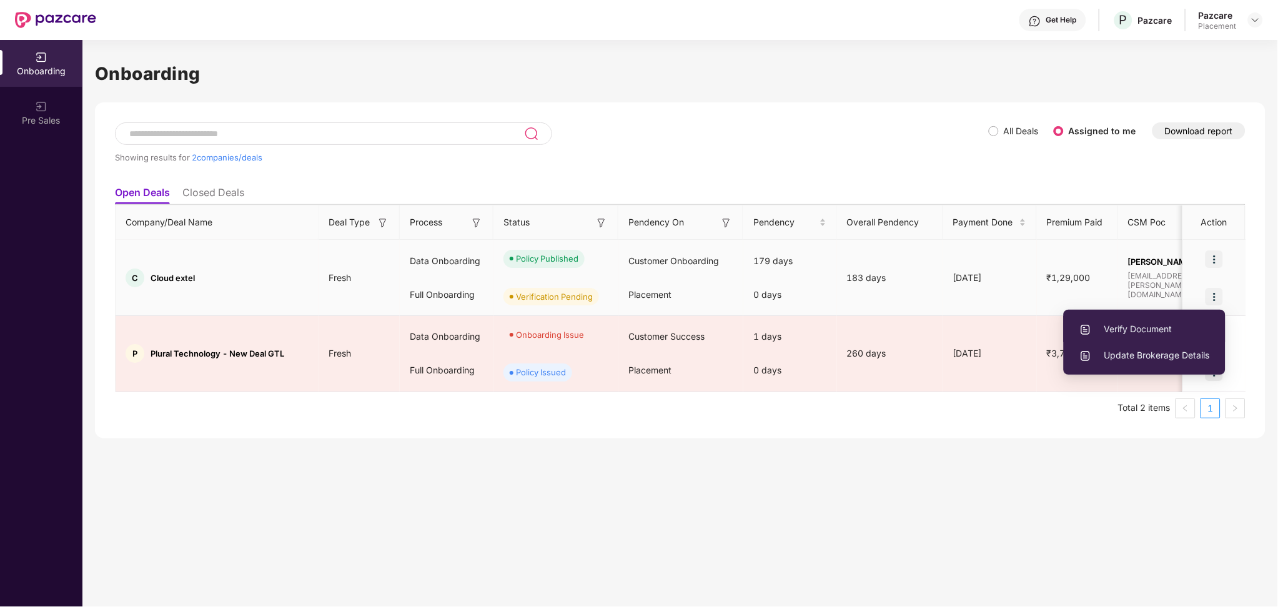
click at [1137, 335] on span "Verify Document" at bounding box center [1144, 329] width 131 height 14
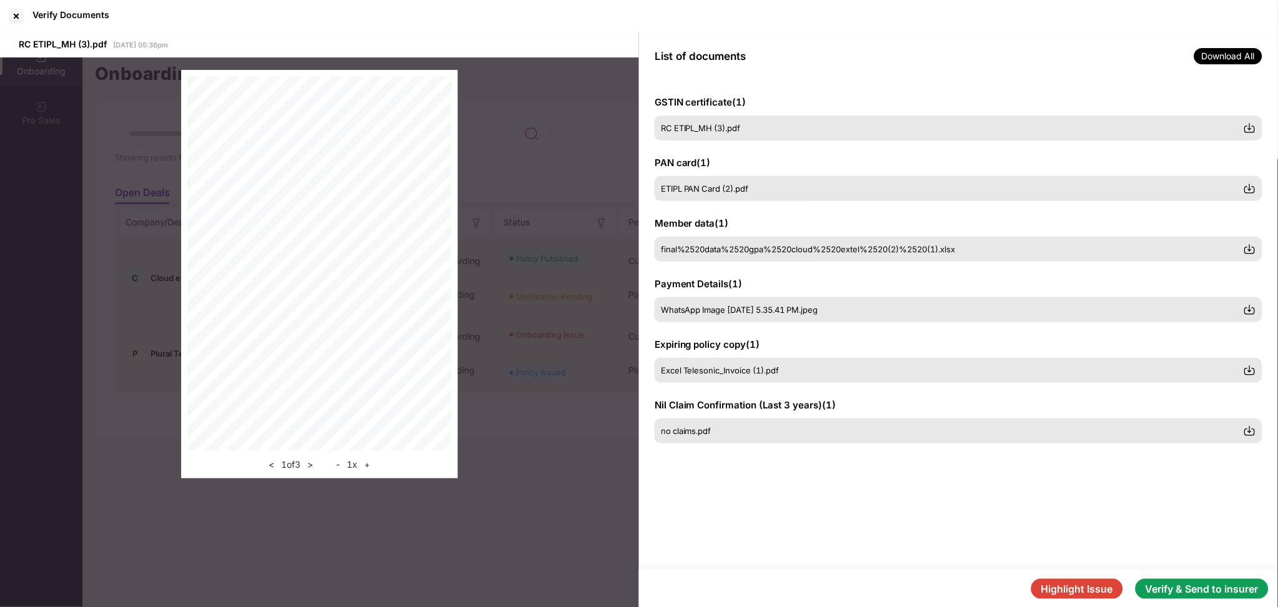
click at [1180, 599] on button "Verify & Send to insurer" at bounding box center [1201, 589] width 133 height 20
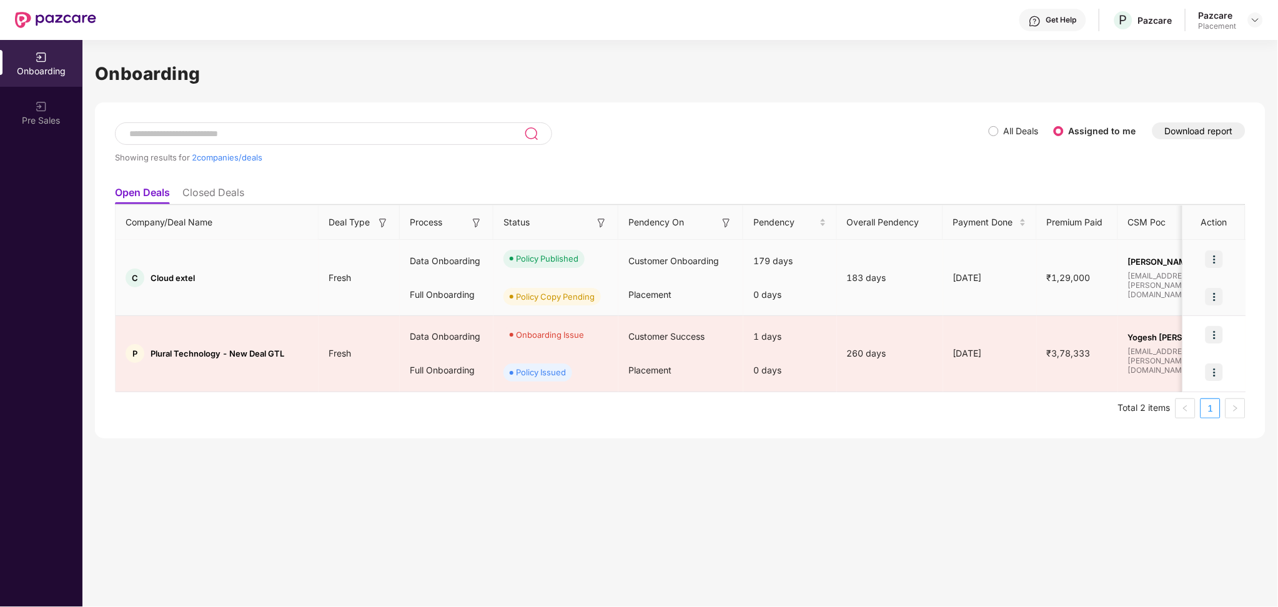
click at [1210, 295] on img at bounding box center [1213, 296] width 17 height 17
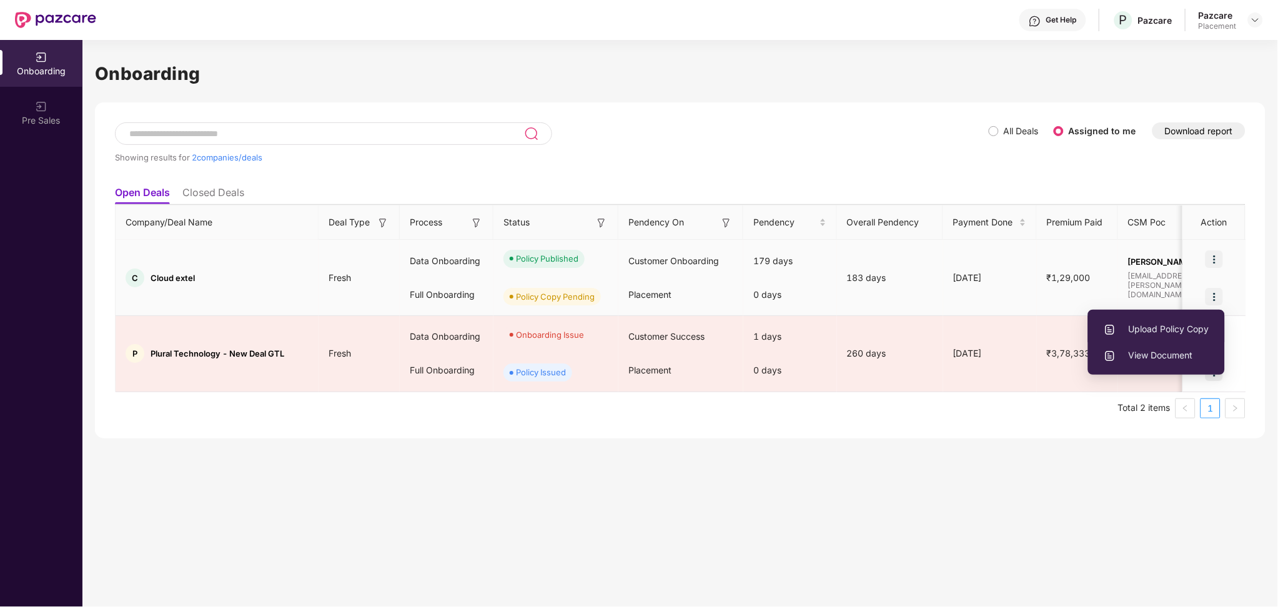
click at [1163, 324] on span "Upload Policy Copy" at bounding box center [1156, 329] width 106 height 14
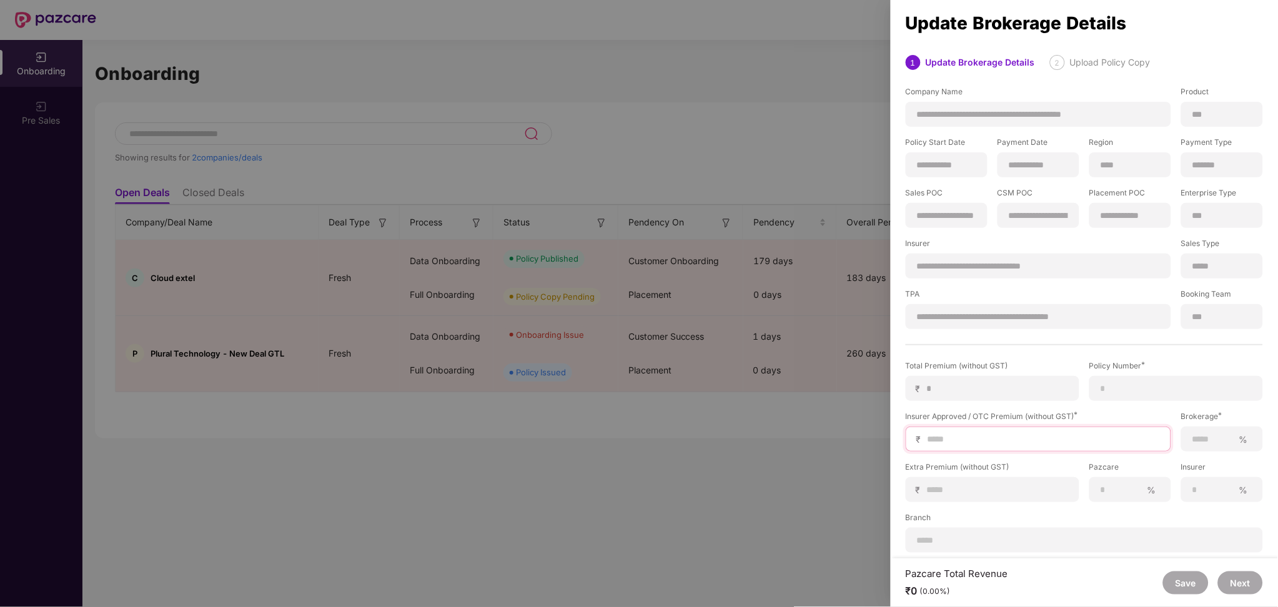
click at [962, 439] on input at bounding box center [1043, 439] width 234 height 13
type input "*"
type input "**"
type input "***"
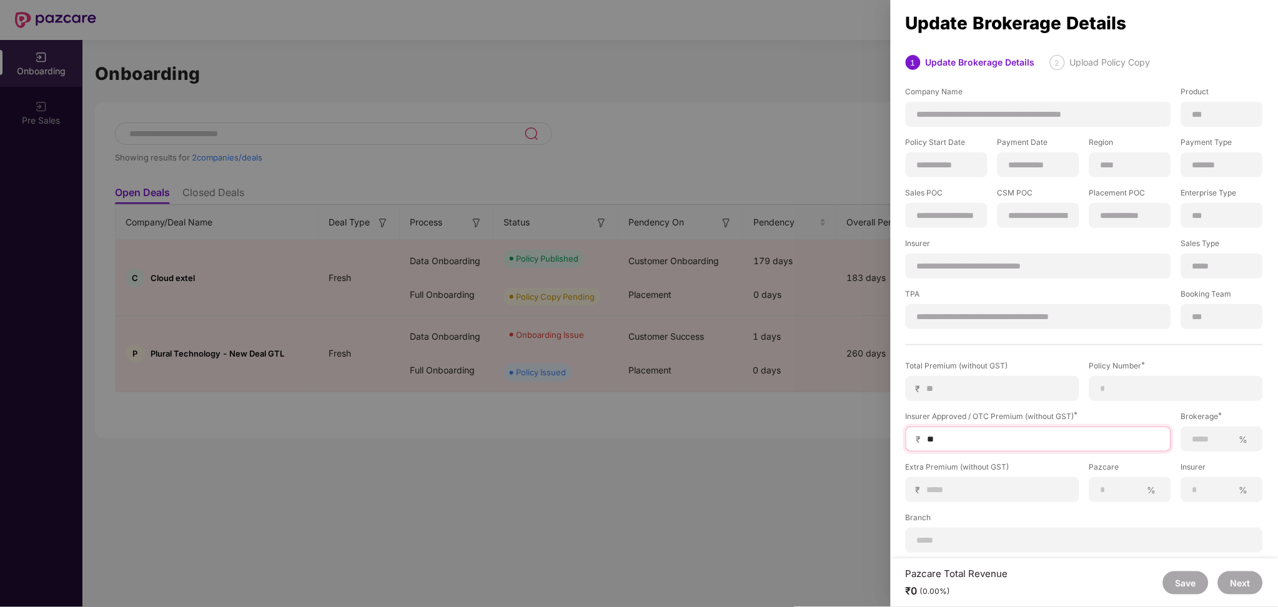
type input "***"
type input "****"
type input "*****"
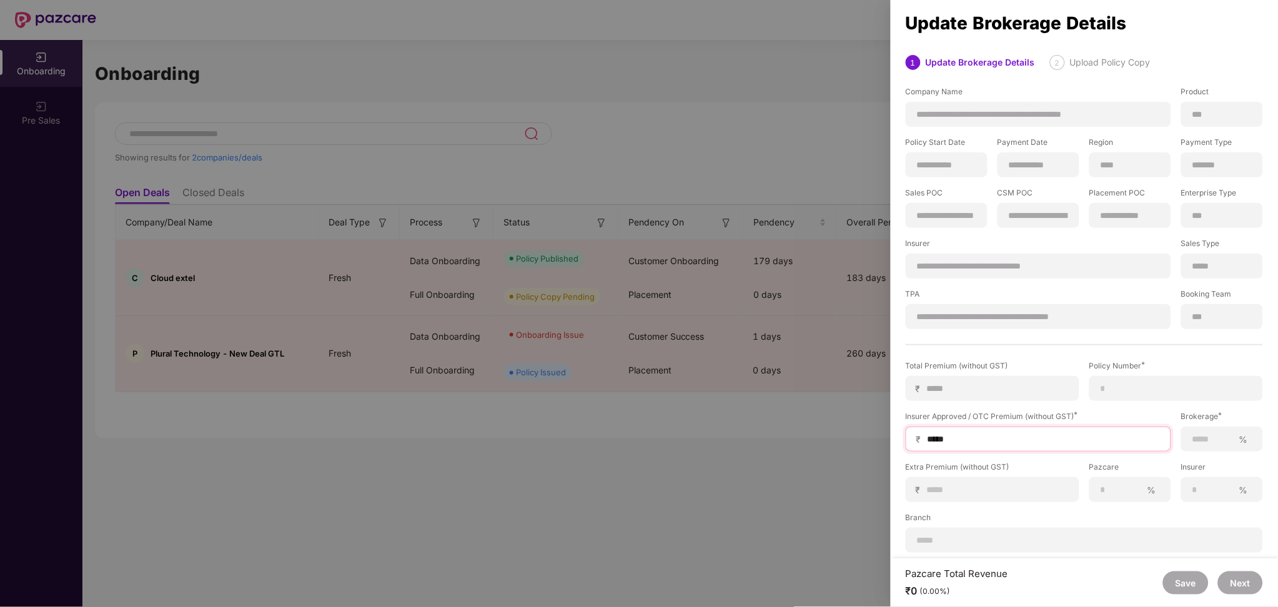
type input "******"
click at [1160, 385] on input at bounding box center [1176, 388] width 152 height 13
paste input "**********"
type input "**********"
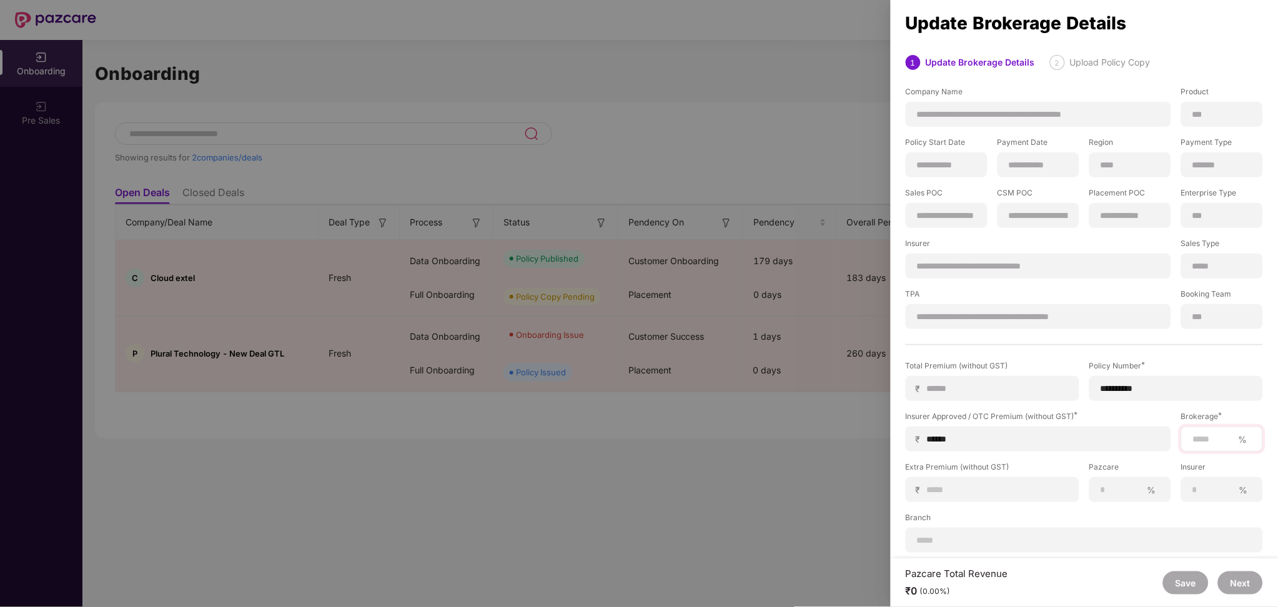
click at [1201, 427] on div "%" at bounding box center [1222, 439] width 82 height 25
click at [1200, 430] on div "%" at bounding box center [1222, 439] width 82 height 25
click at [1196, 437] on input at bounding box center [1212, 439] width 42 height 13
type input "***"
click at [1249, 590] on button "Next" at bounding box center [1240, 582] width 45 height 23
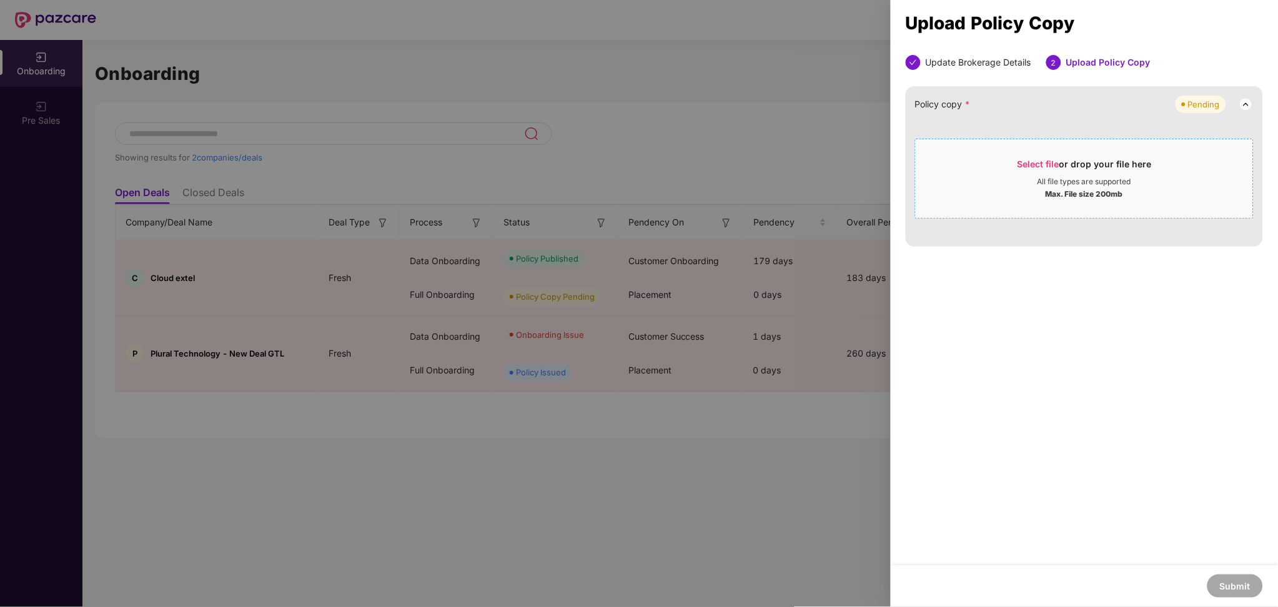
click at [1049, 167] on span "Select file" at bounding box center [1038, 164] width 42 height 11
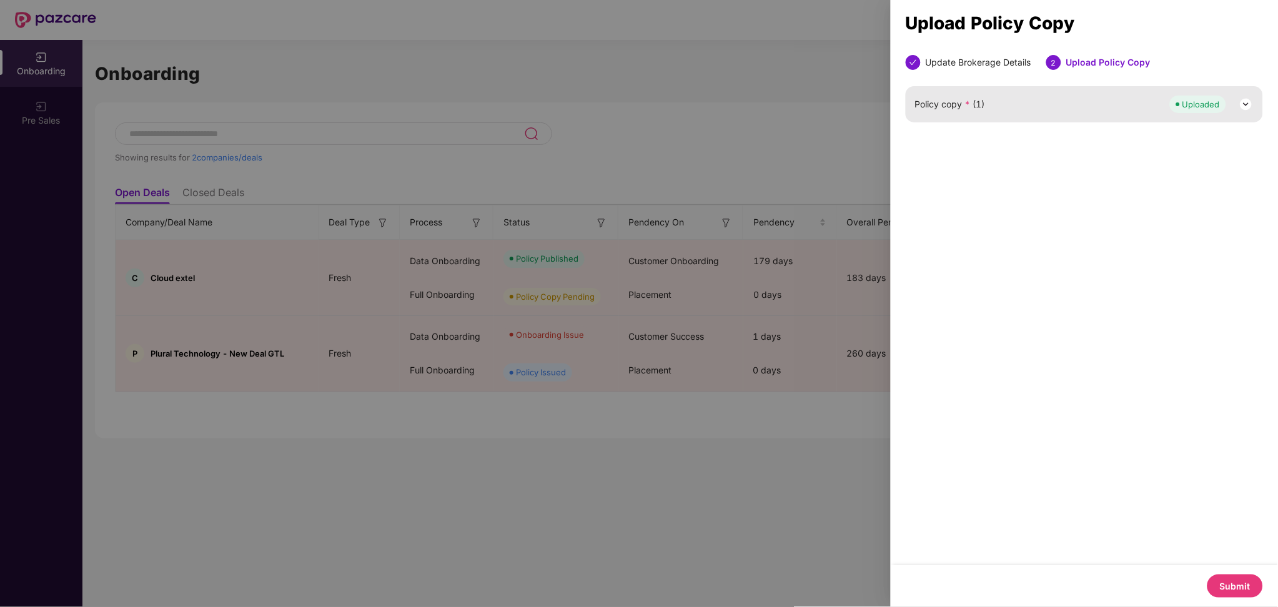
click at [1226, 591] on button "Submit" at bounding box center [1235, 586] width 56 height 23
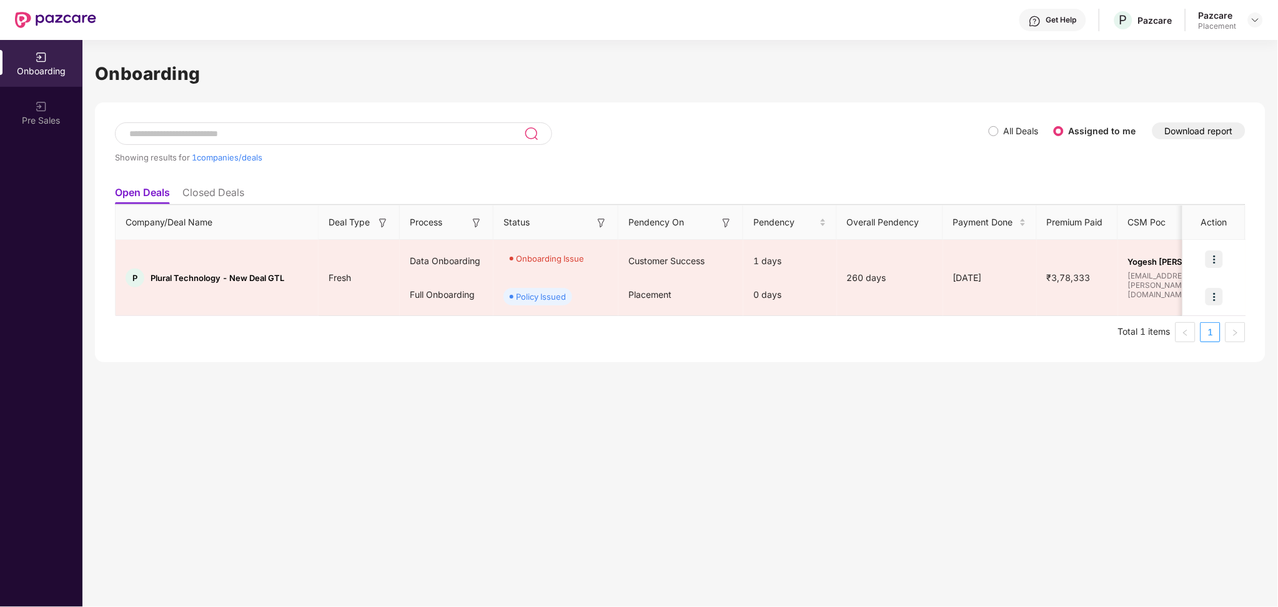
click at [215, 186] on li "Closed Deals" at bounding box center [213, 195] width 62 height 18
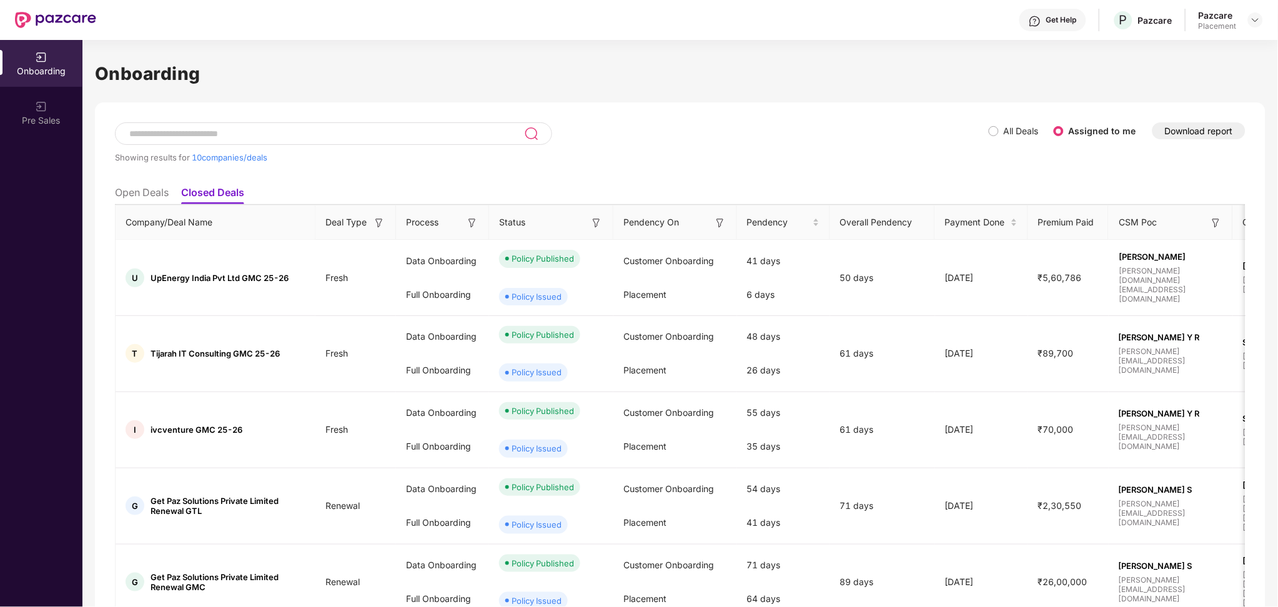
click at [144, 189] on li "Open Deals" at bounding box center [142, 195] width 54 height 18
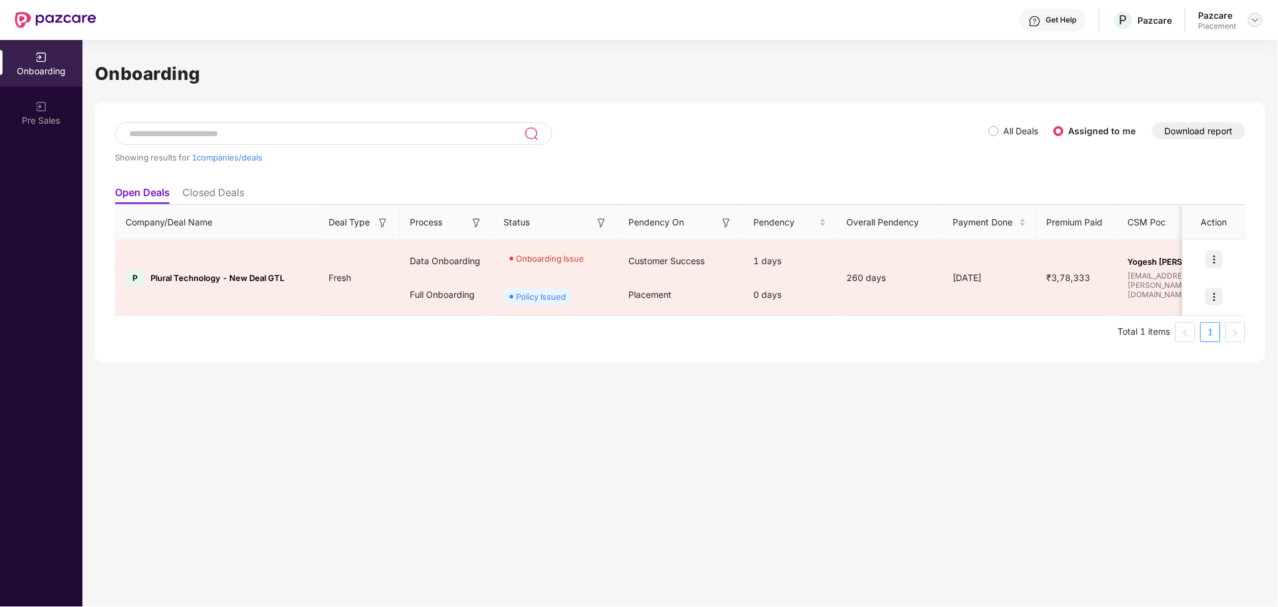
click at [1250, 16] on div at bounding box center [1255, 19] width 15 height 15
click at [1193, 71] on div "Switch Partner" at bounding box center [1198, 74] width 162 height 24
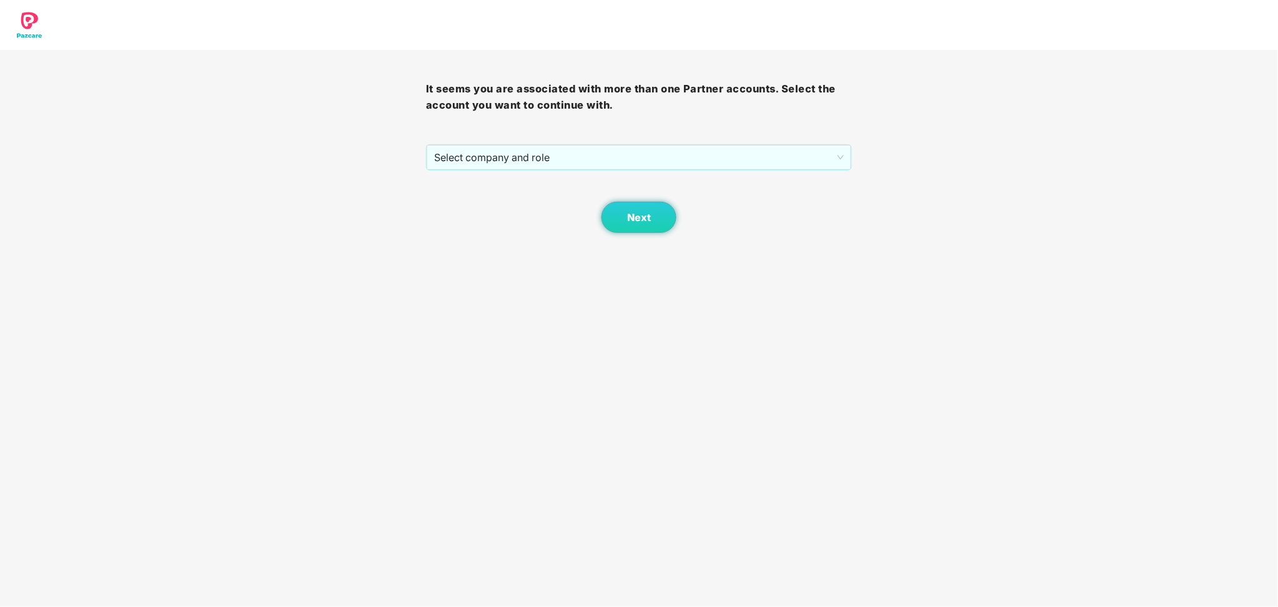
click at [684, 141] on div "It seems you are associated with more than one Partner accounts. Select the acc…" at bounding box center [639, 141] width 426 height 183
click at [624, 165] on span "Select company and role" at bounding box center [639, 158] width 410 height 24
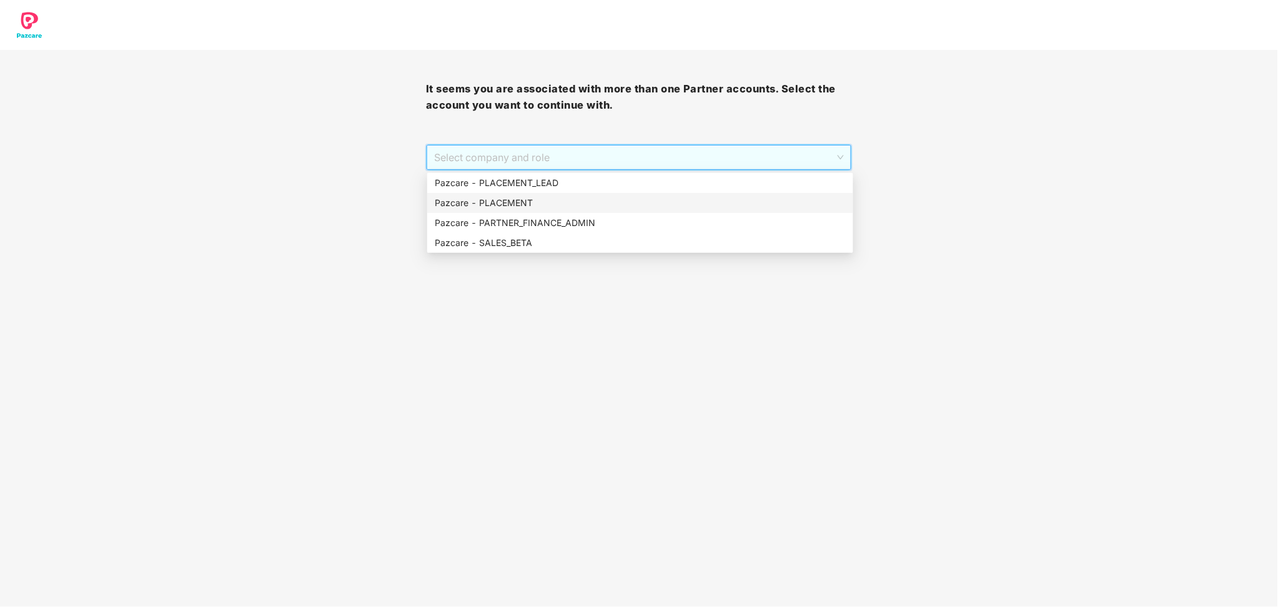
click at [572, 194] on div "Pazcare - PLACEMENT" at bounding box center [640, 203] width 426 height 20
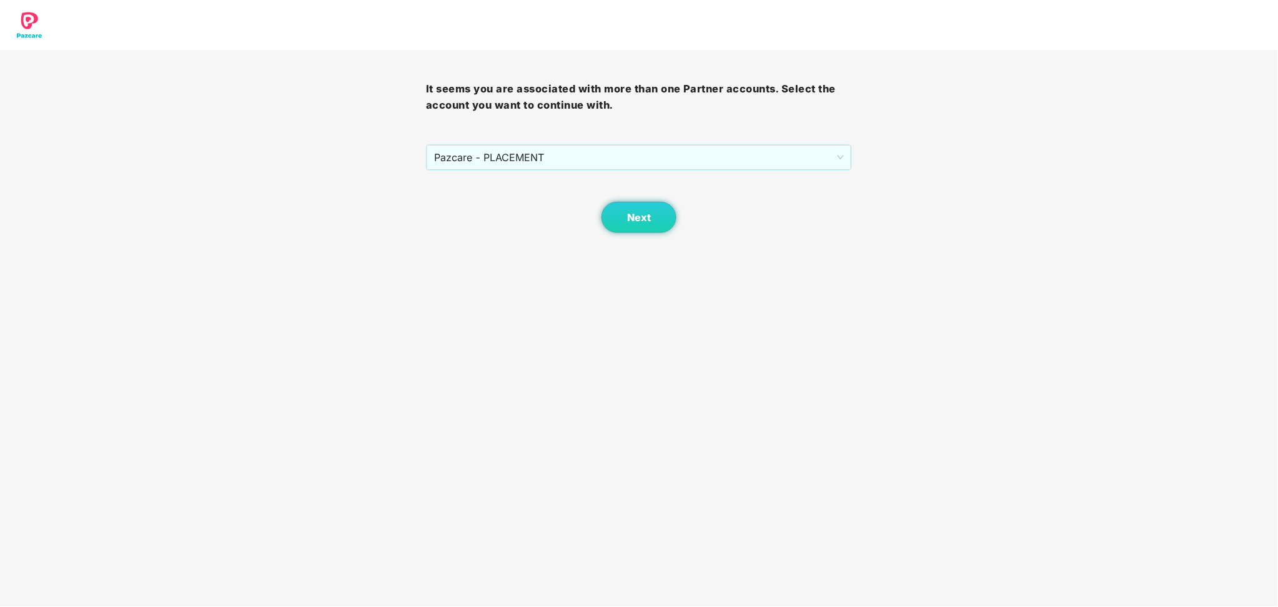
click at [571, 178] on div "Next" at bounding box center [639, 201] width 426 height 62
click at [570, 157] on span "Pazcare - PLACEMENT" at bounding box center [639, 158] width 410 height 24
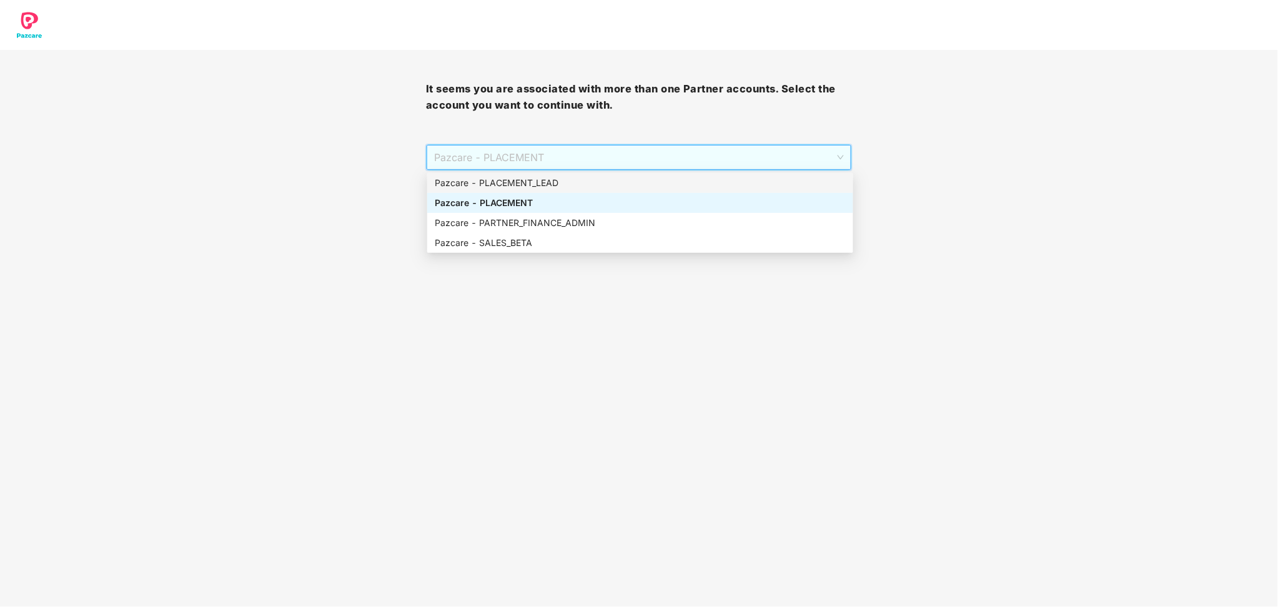
click at [543, 189] on div "Pazcare - PLACEMENT_LEAD" at bounding box center [640, 183] width 411 height 14
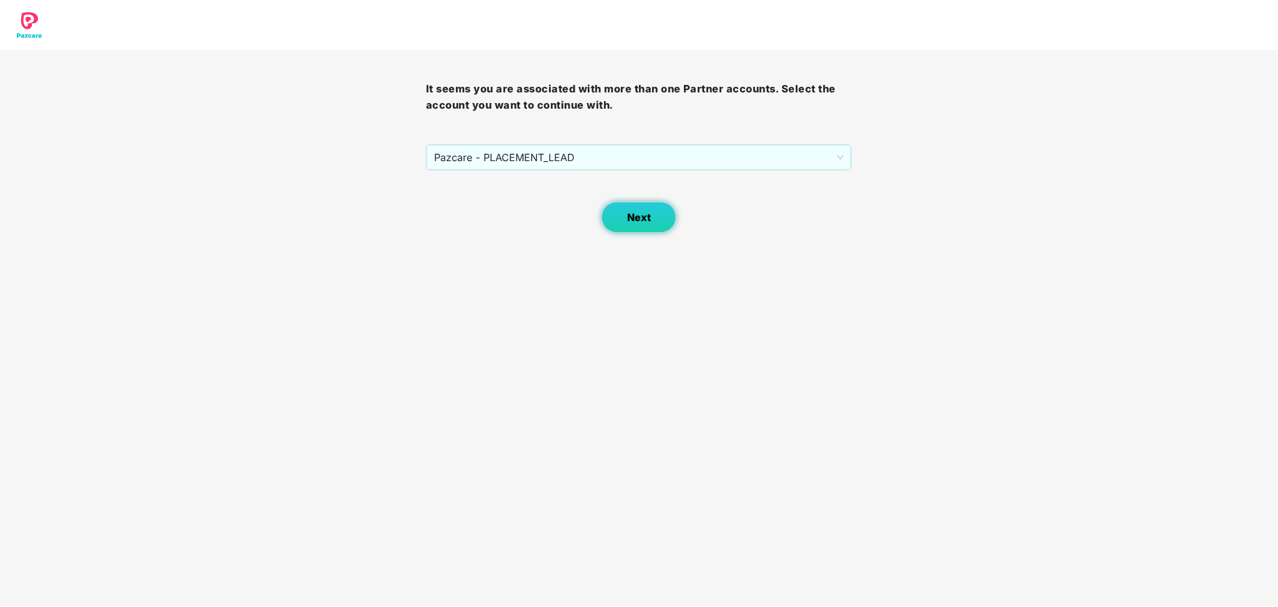
click at [616, 224] on button "Next" at bounding box center [638, 217] width 75 height 31
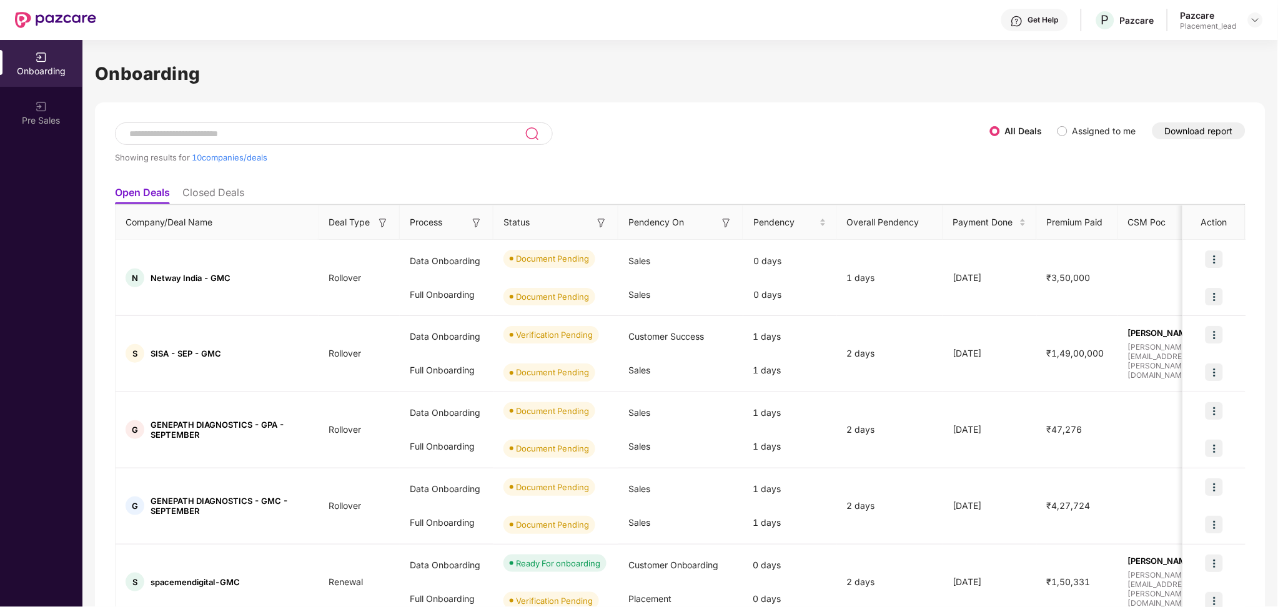
click at [1187, 133] on button "Download report" at bounding box center [1198, 130] width 93 height 17
